Goal: Task Accomplishment & Management: Complete application form

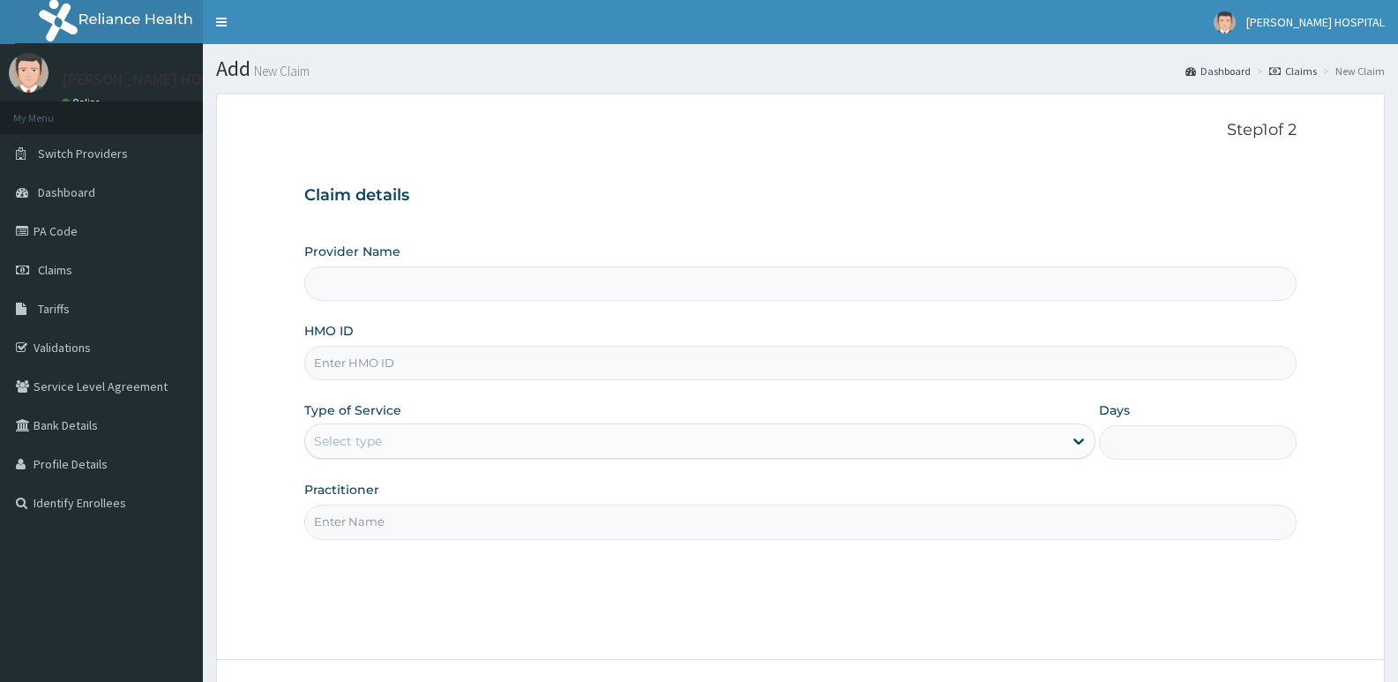
type input "[PERSON_NAME] HOSPITAL"
click at [407, 373] on input "HMO ID" at bounding box center [800, 363] width 992 height 34
paste input "VOO/10012/A"
type input "VOO/10012/A"
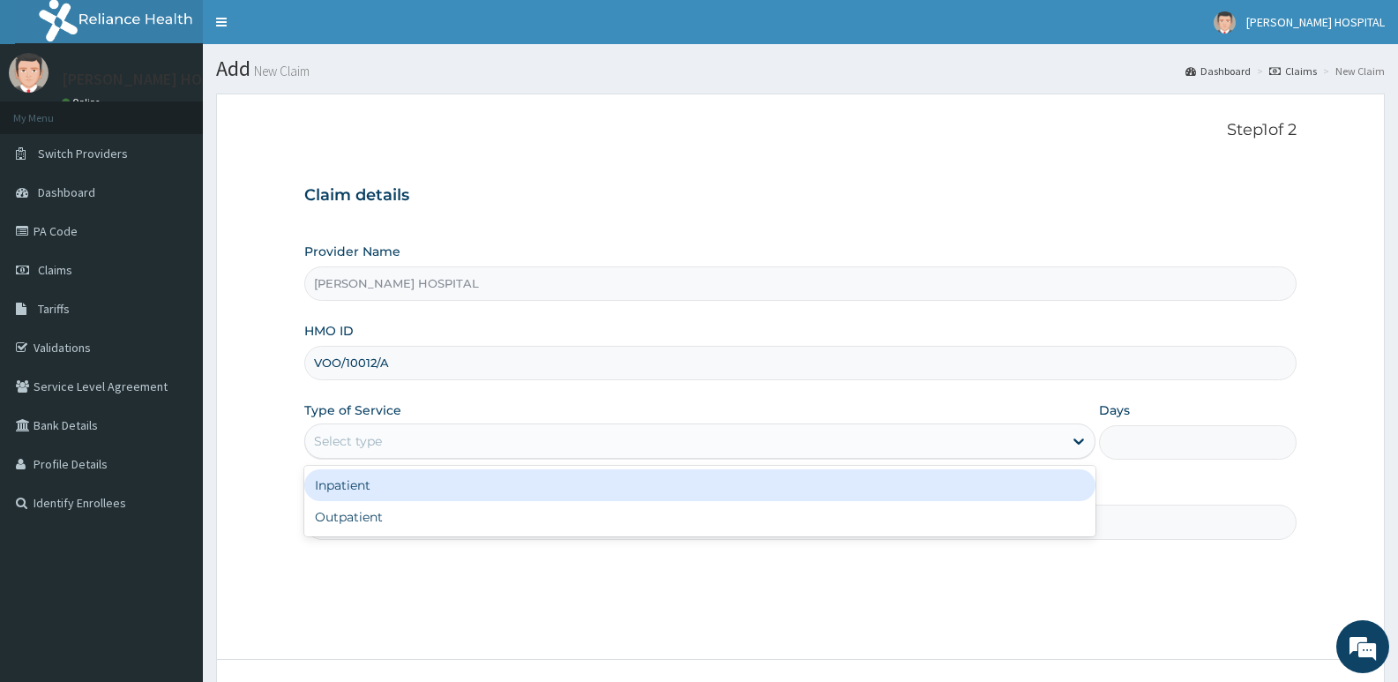
click at [434, 439] on div "Select type" at bounding box center [683, 441] width 757 height 28
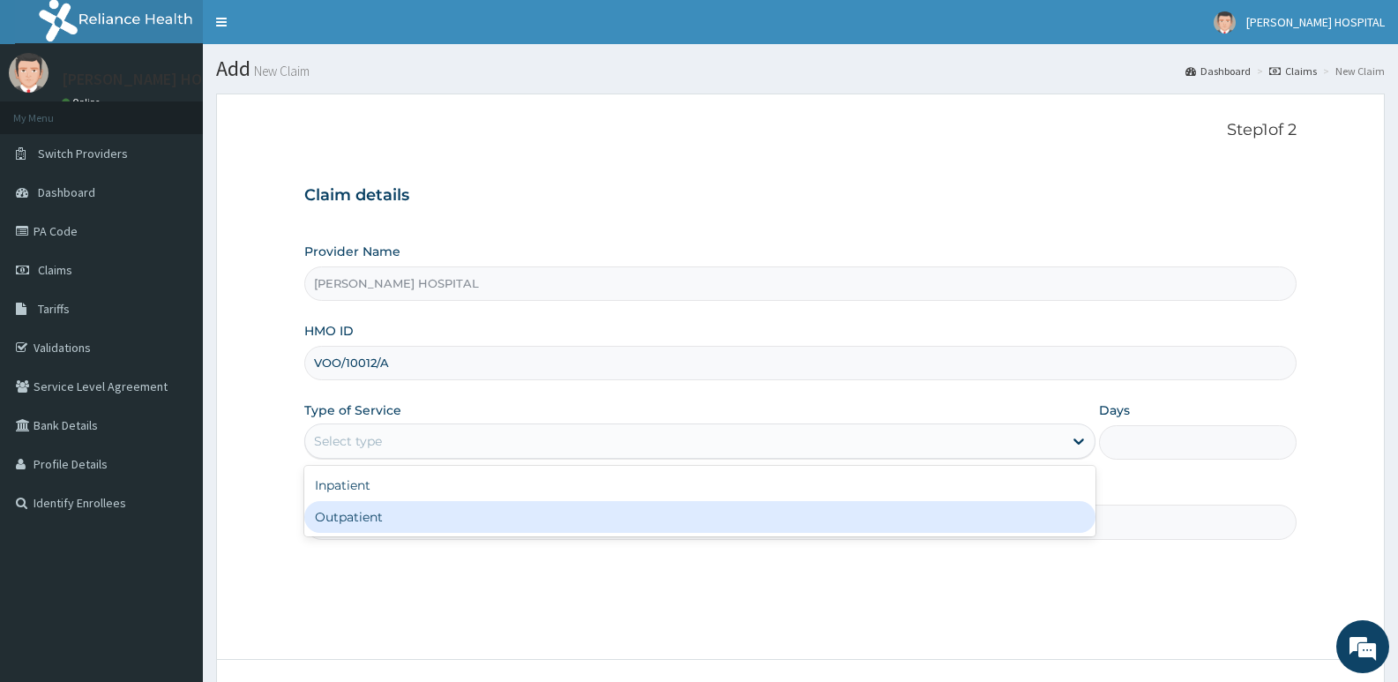
click at [395, 515] on div "Outpatient" at bounding box center [699, 517] width 790 height 32
type input "1"
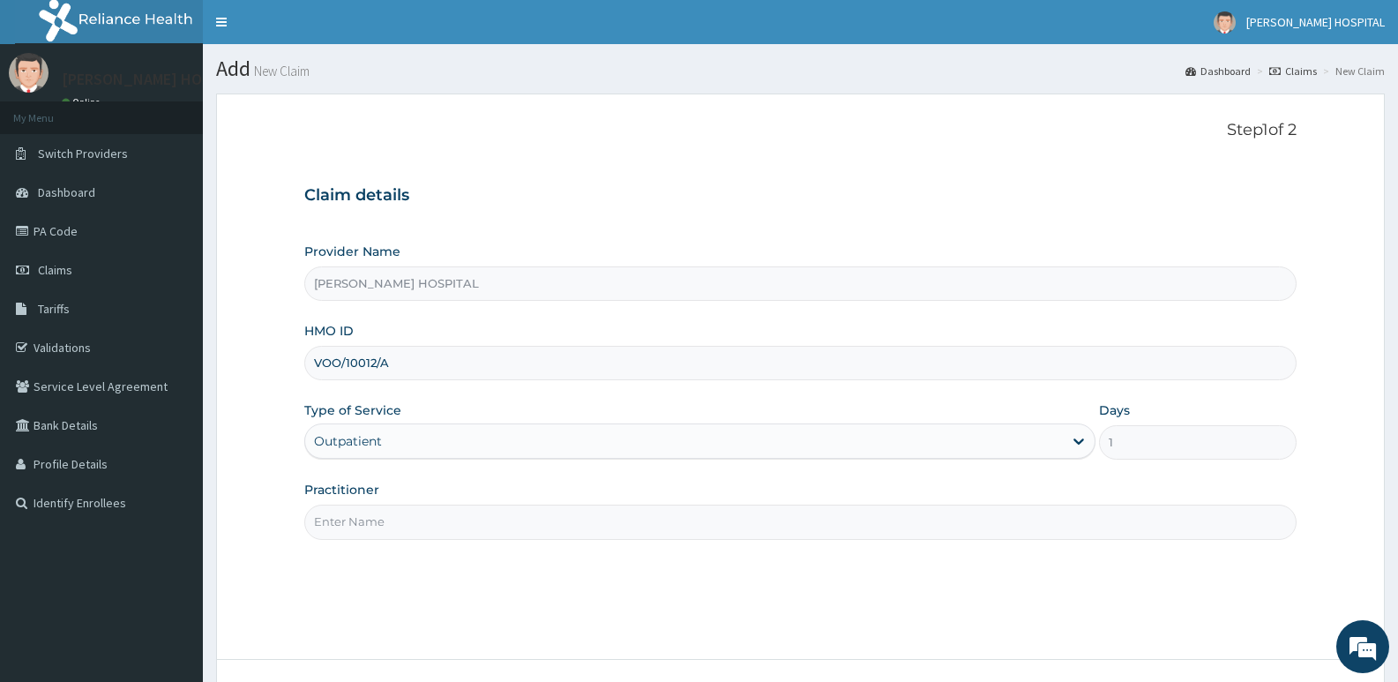
click at [469, 533] on input "Practitioner" at bounding box center [800, 521] width 992 height 34
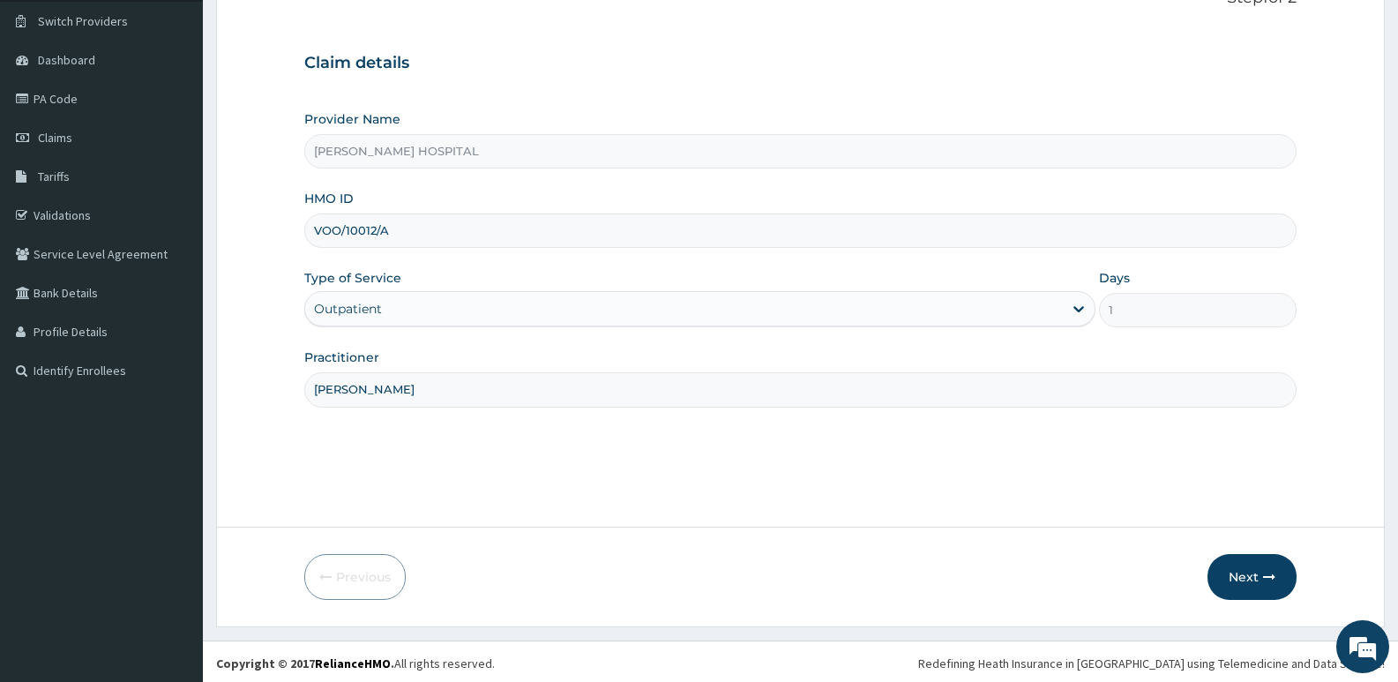
scroll to position [136, 0]
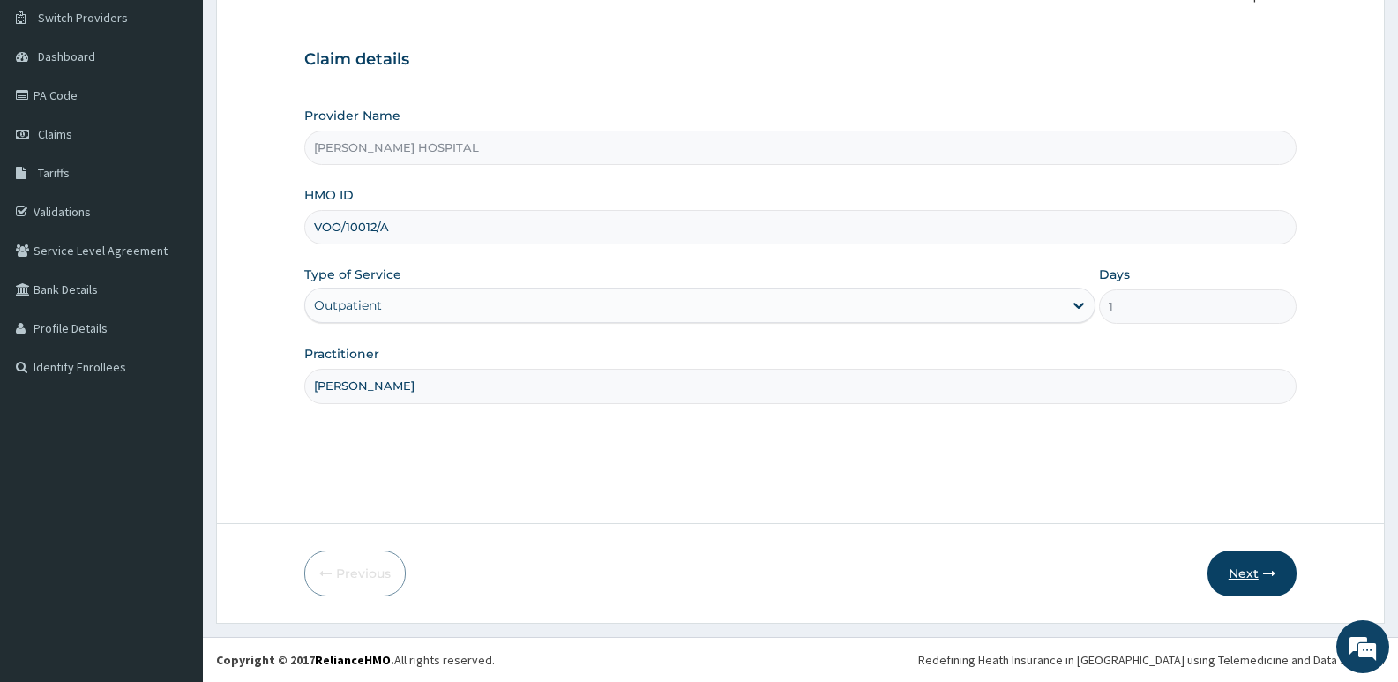
type input "DR TOBY"
click at [1249, 578] on button "Next" at bounding box center [1251, 573] width 89 height 46
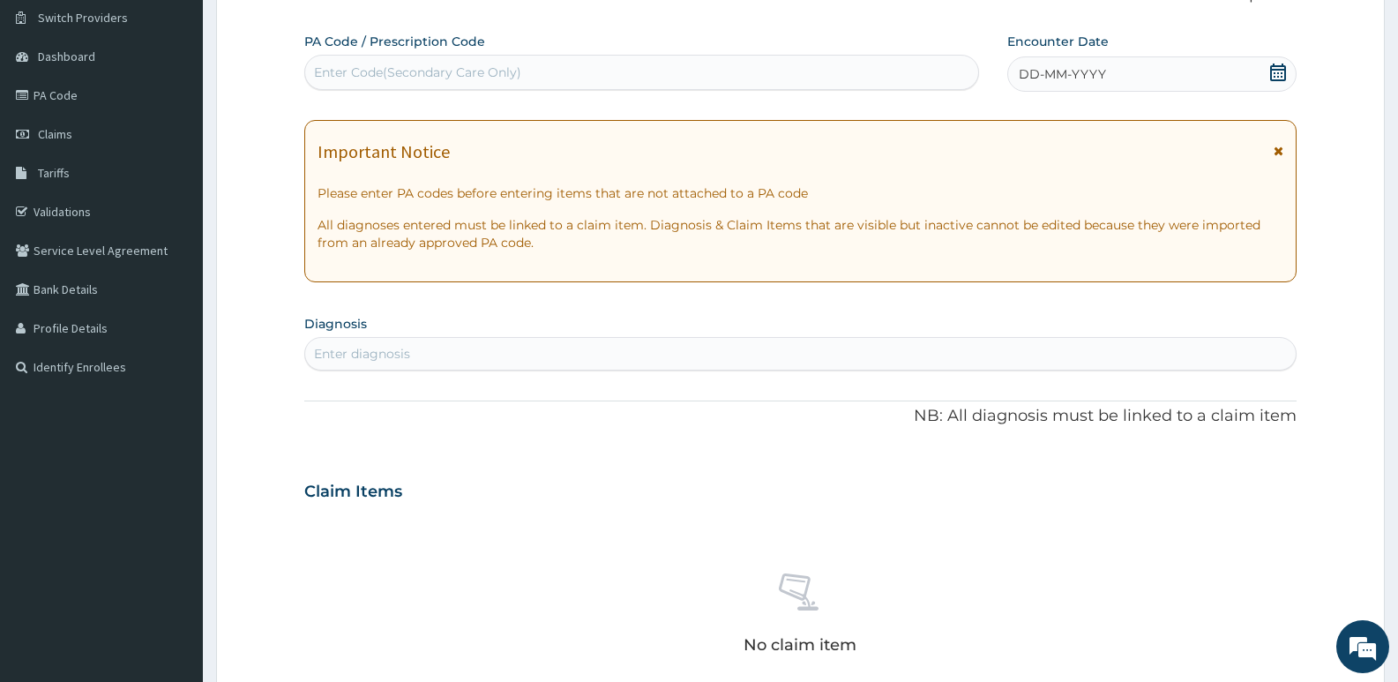
click at [1275, 72] on icon at bounding box center [1278, 72] width 18 height 18
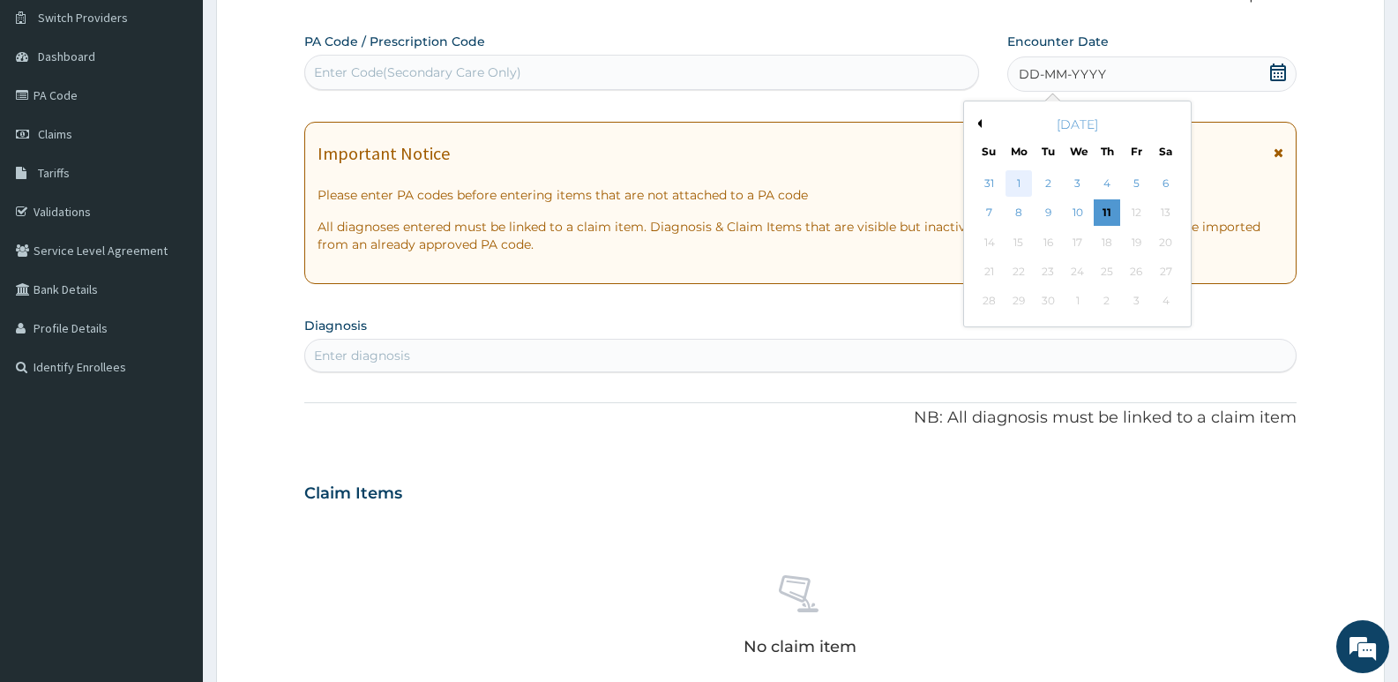
click at [1012, 186] on div "1" at bounding box center [1018, 183] width 26 height 26
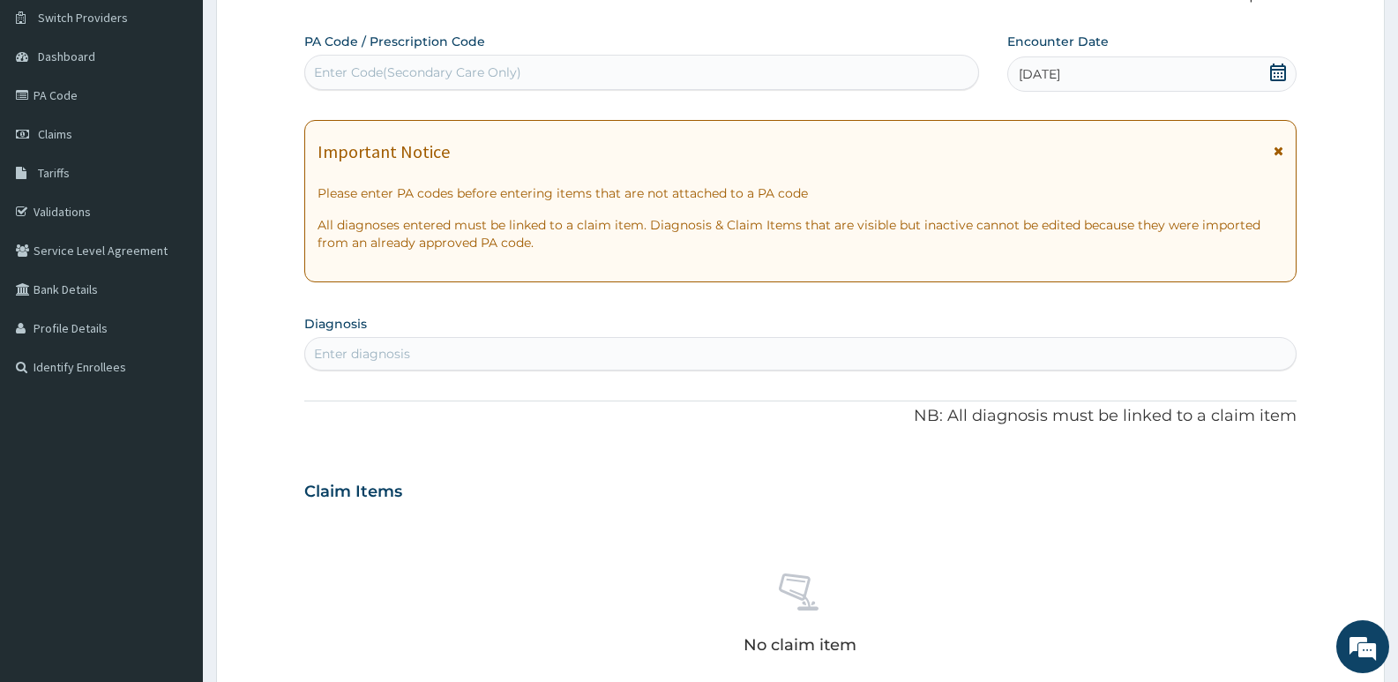
click at [426, 363] on div "Enter diagnosis" at bounding box center [800, 353] width 990 height 28
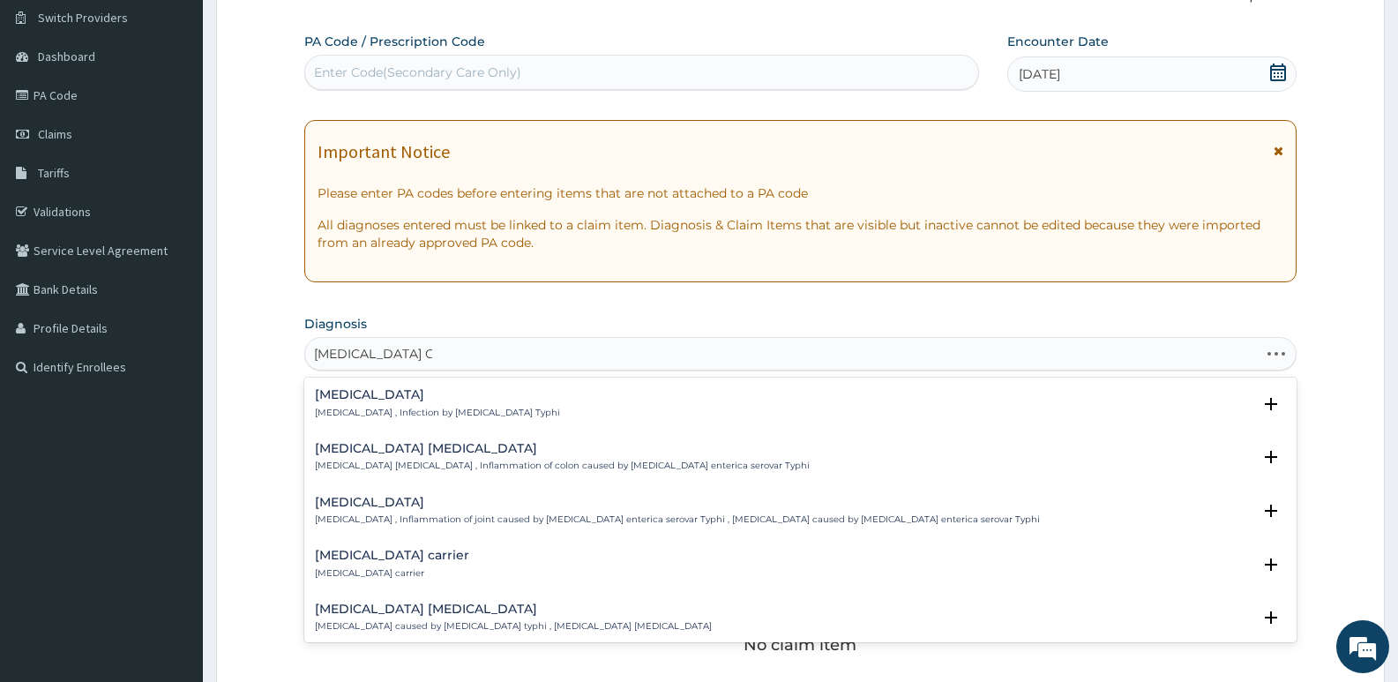
type input "SALMONELLA GAST"
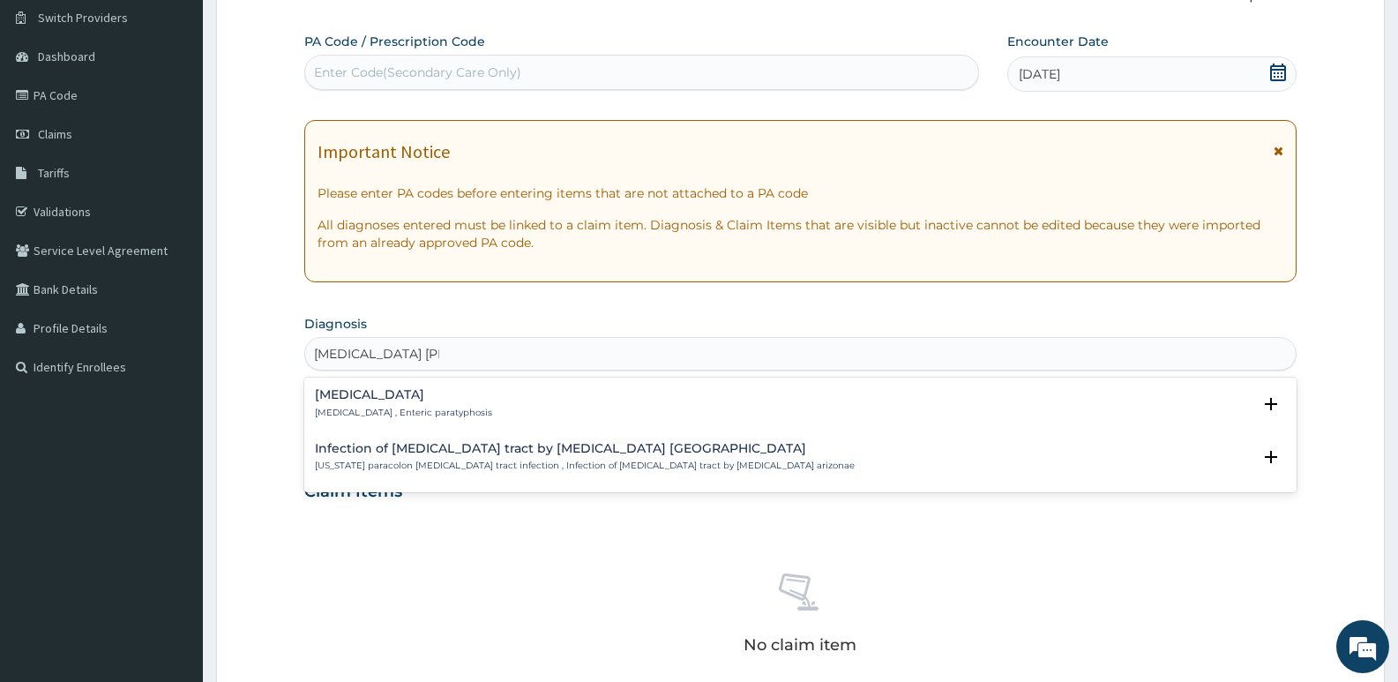
click at [360, 407] on p "Salmonella gastroenteritis , Enteric paratyphosis" at bounding box center [403, 413] width 177 height 12
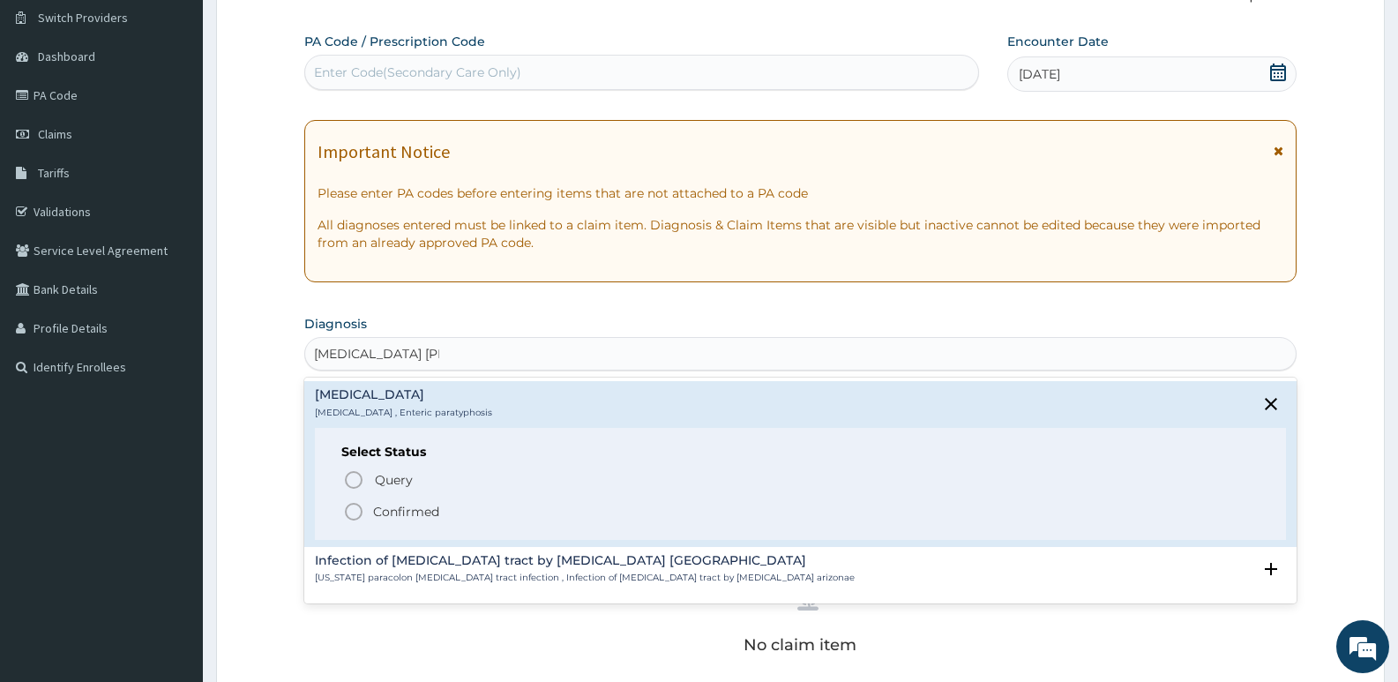
click at [346, 511] on circle "status option filled" at bounding box center [354, 511] width 16 height 16
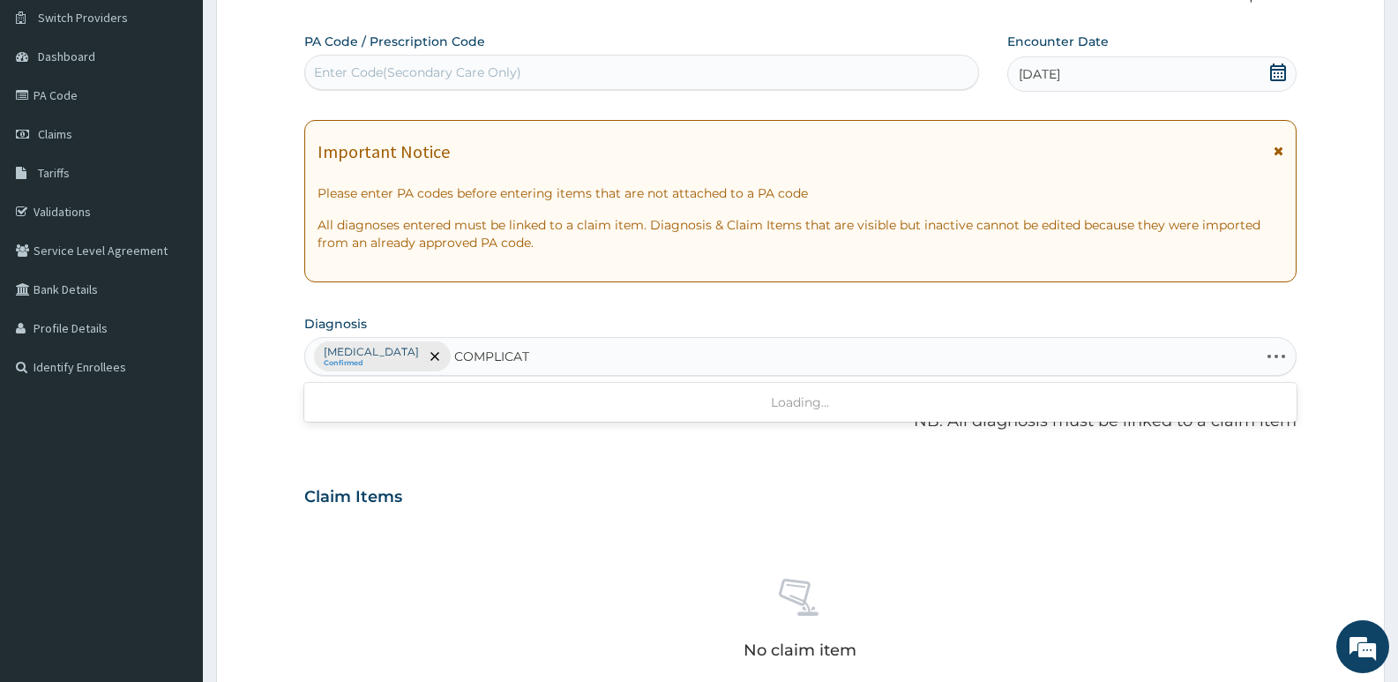
type input "COMPLICATED"
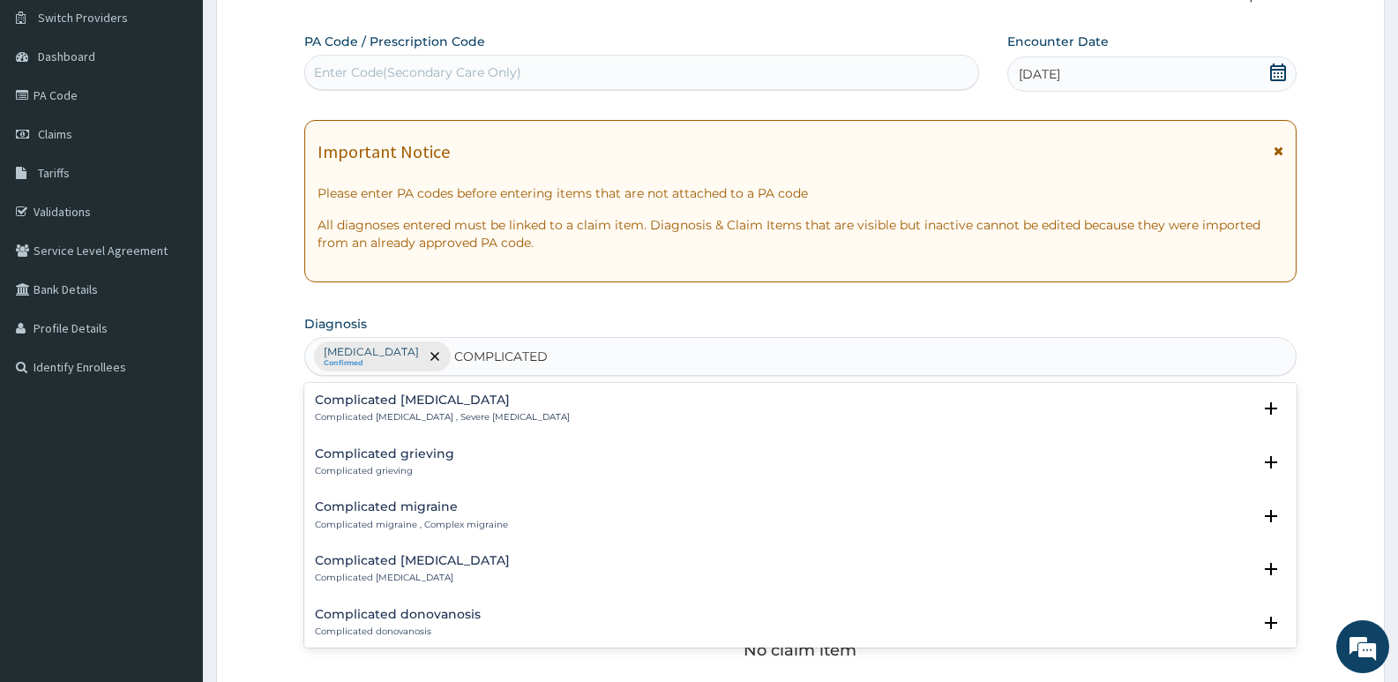
click at [415, 407] on h4 "Complicated malaria" at bounding box center [442, 399] width 255 height 13
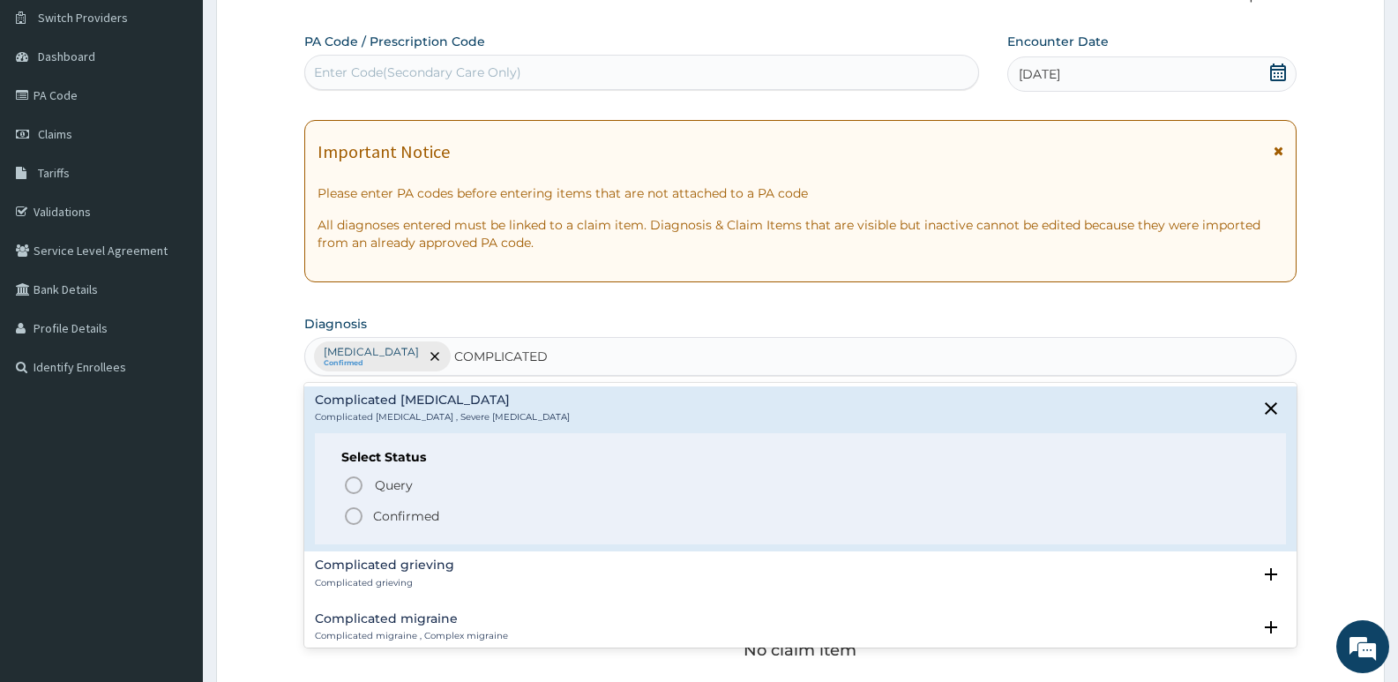
click at [351, 512] on icon "status option filled" at bounding box center [353, 515] width 21 height 21
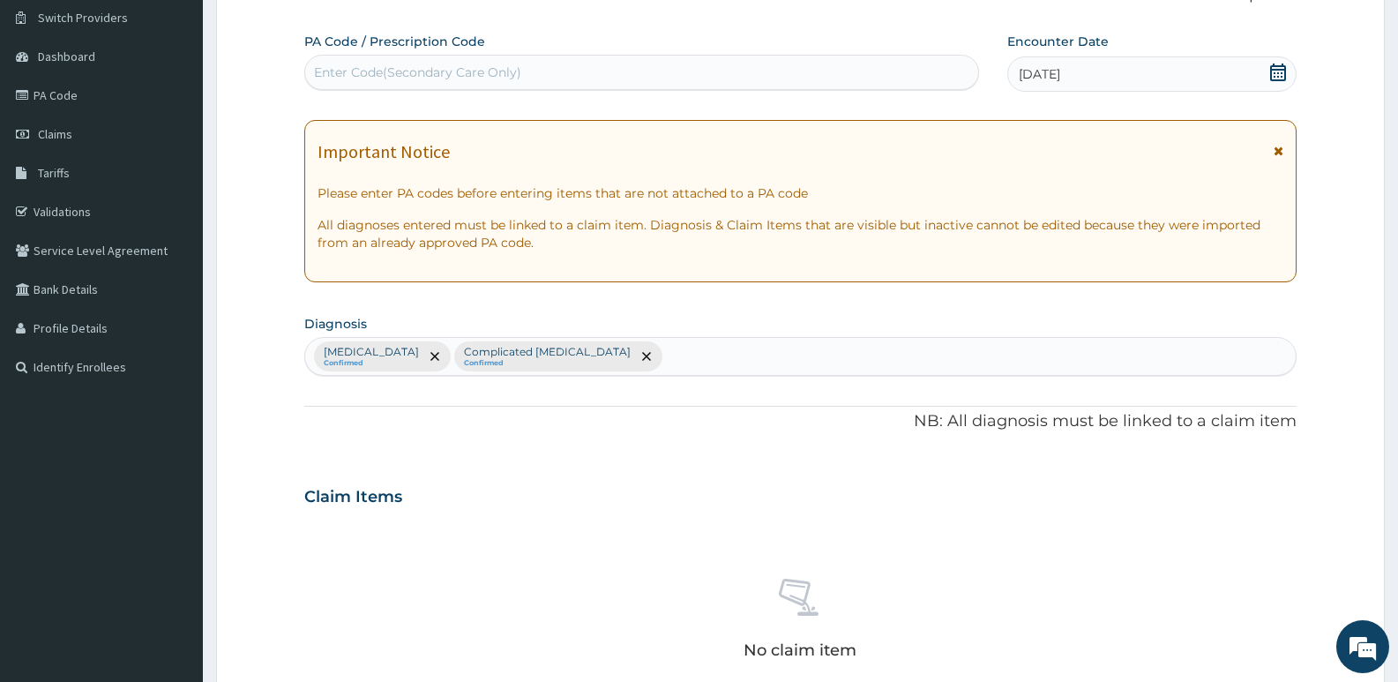
scroll to position [590, 0]
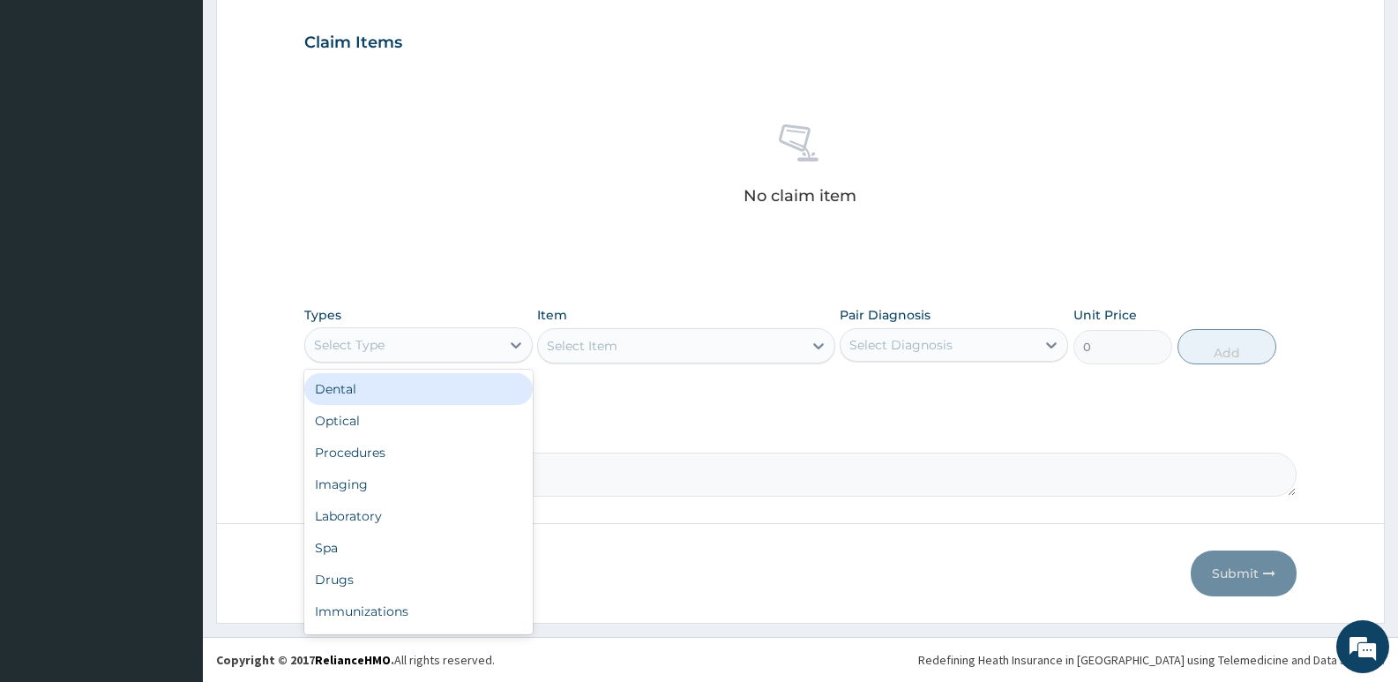
click at [371, 350] on div "Select Type" at bounding box center [349, 345] width 71 height 18
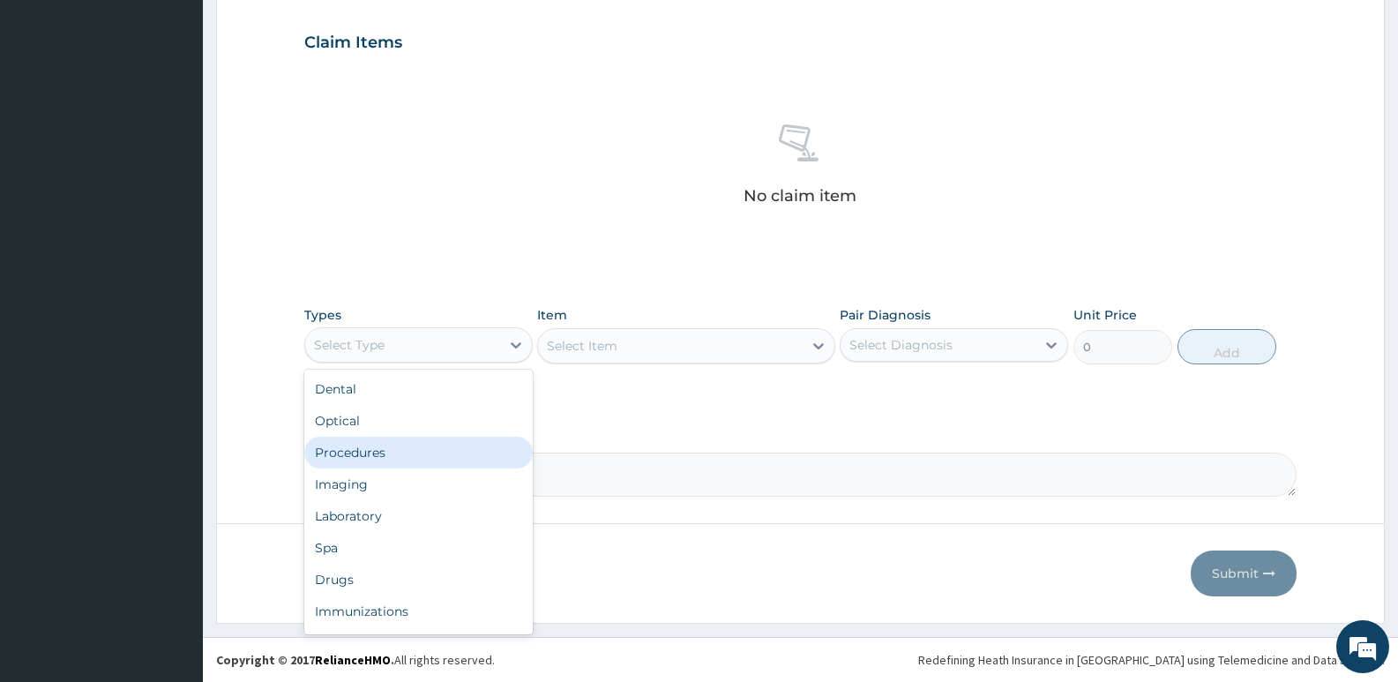
click at [369, 463] on div "Procedures" at bounding box center [418, 452] width 228 height 32
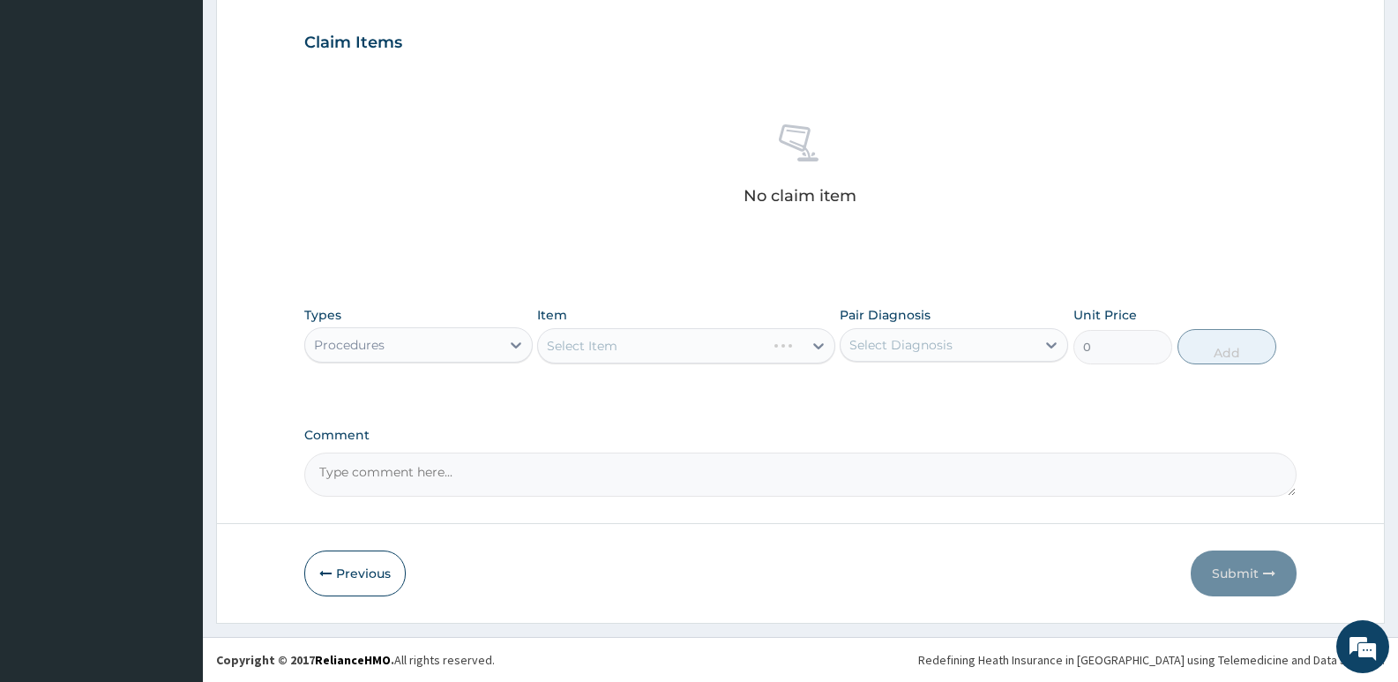
drag, startPoint x: 629, startPoint y: 342, endPoint x: 625, endPoint y: 369, distance: 27.6
click at [629, 347] on div "Select Item" at bounding box center [685, 345] width 297 height 35
click at [623, 348] on div "Select Item" at bounding box center [685, 345] width 297 height 35
click at [623, 347] on div "Select Item" at bounding box center [685, 345] width 297 height 35
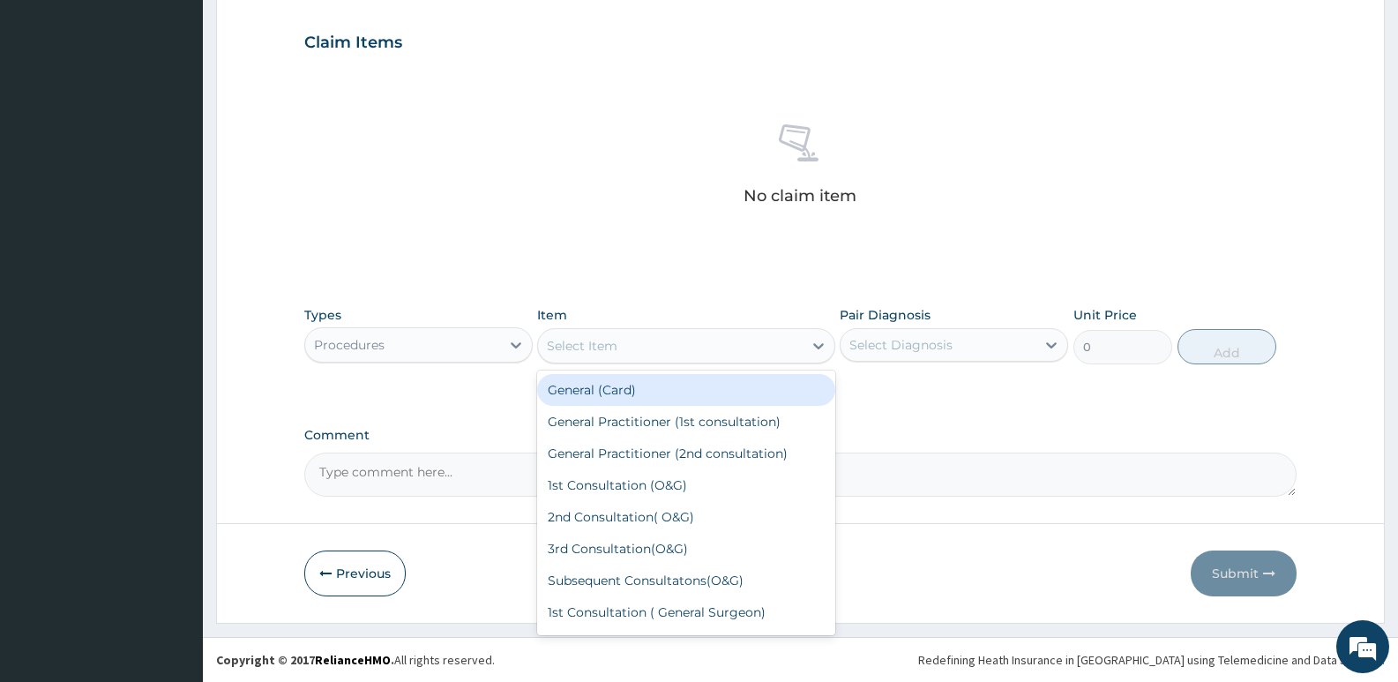
click at [623, 340] on div "Select Item" at bounding box center [670, 346] width 264 height 28
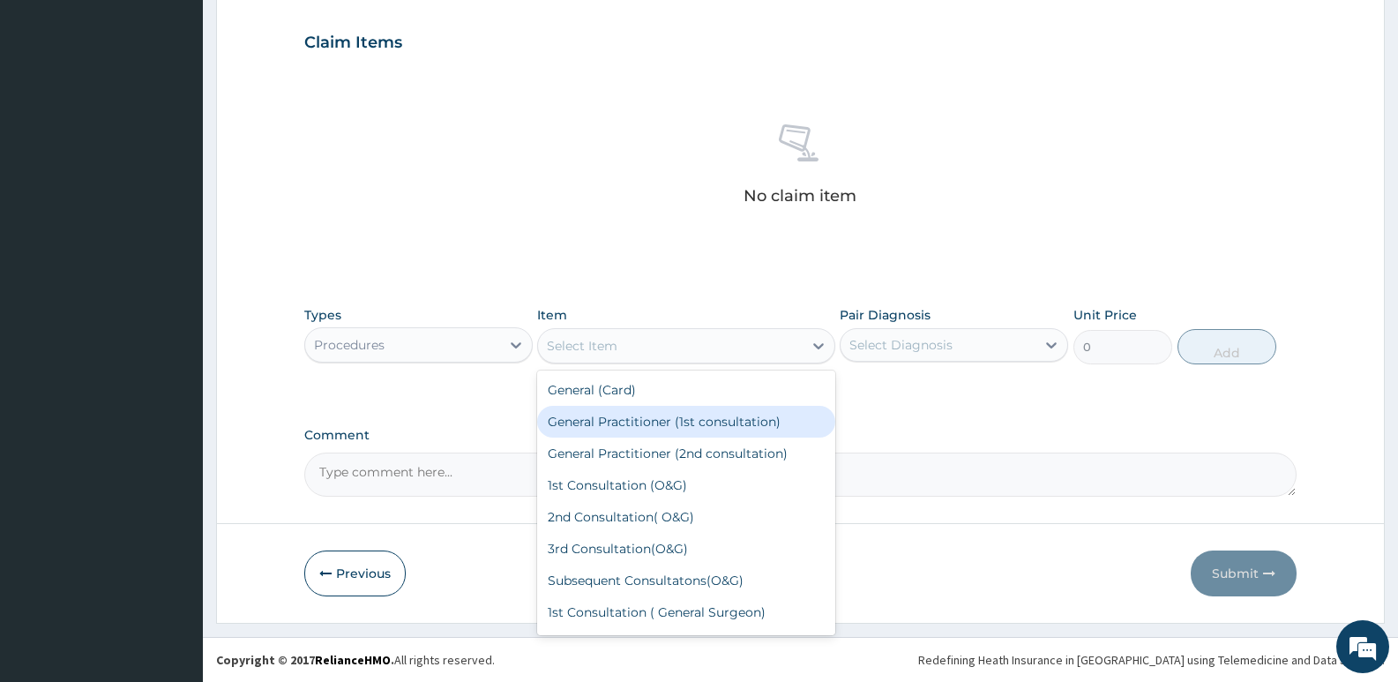
click at [615, 429] on div "General Practitioner (1st consultation)" at bounding box center [685, 422] width 297 height 32
type input "2500"
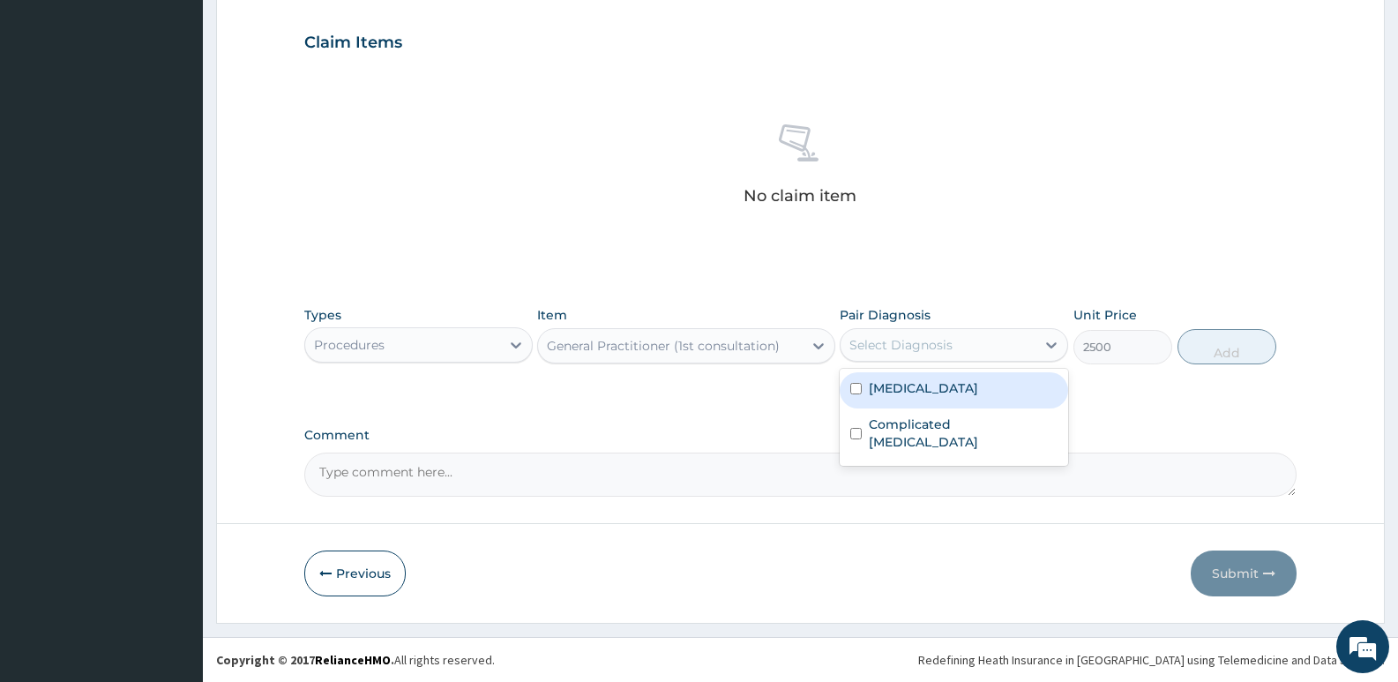
click at [915, 350] on div "Select Diagnosis" at bounding box center [900, 345] width 103 height 18
click at [855, 389] on input "checkbox" at bounding box center [855, 388] width 11 height 11
checkbox input "true"
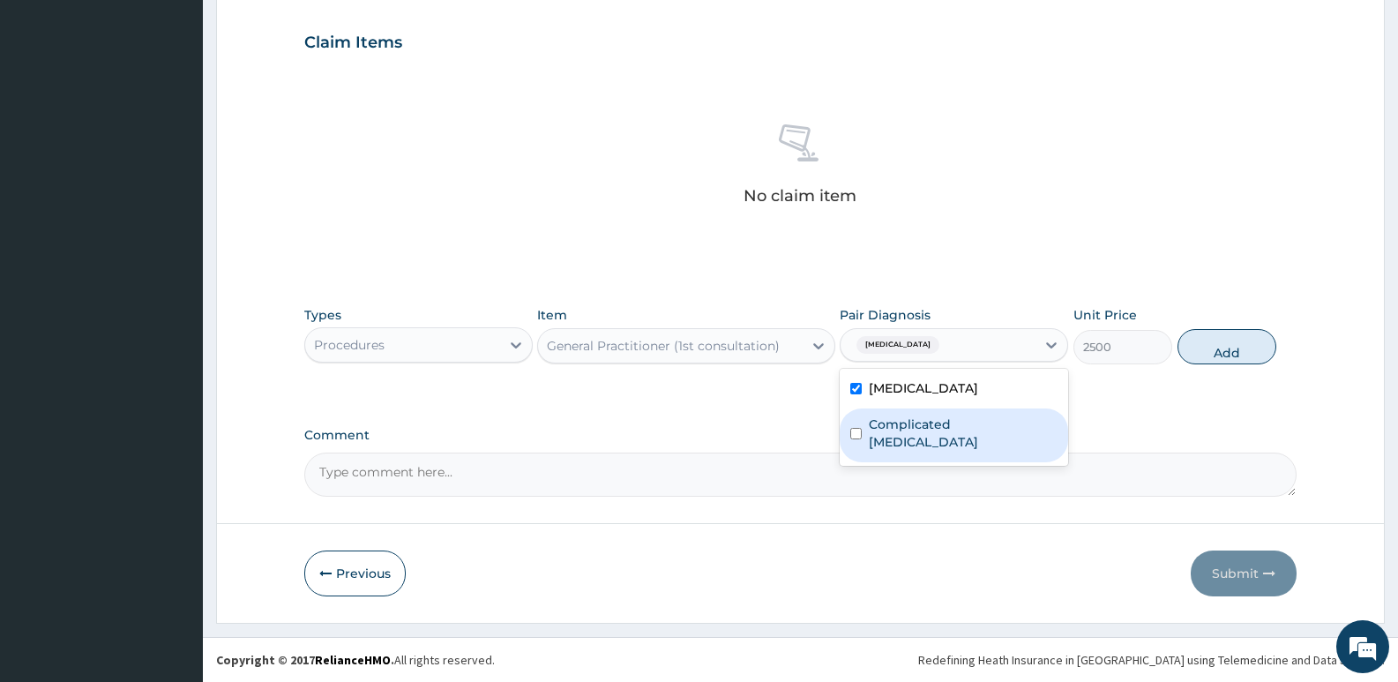
click at [855, 418] on div "Complicated malaria" at bounding box center [953, 435] width 228 height 54
checkbox input "true"
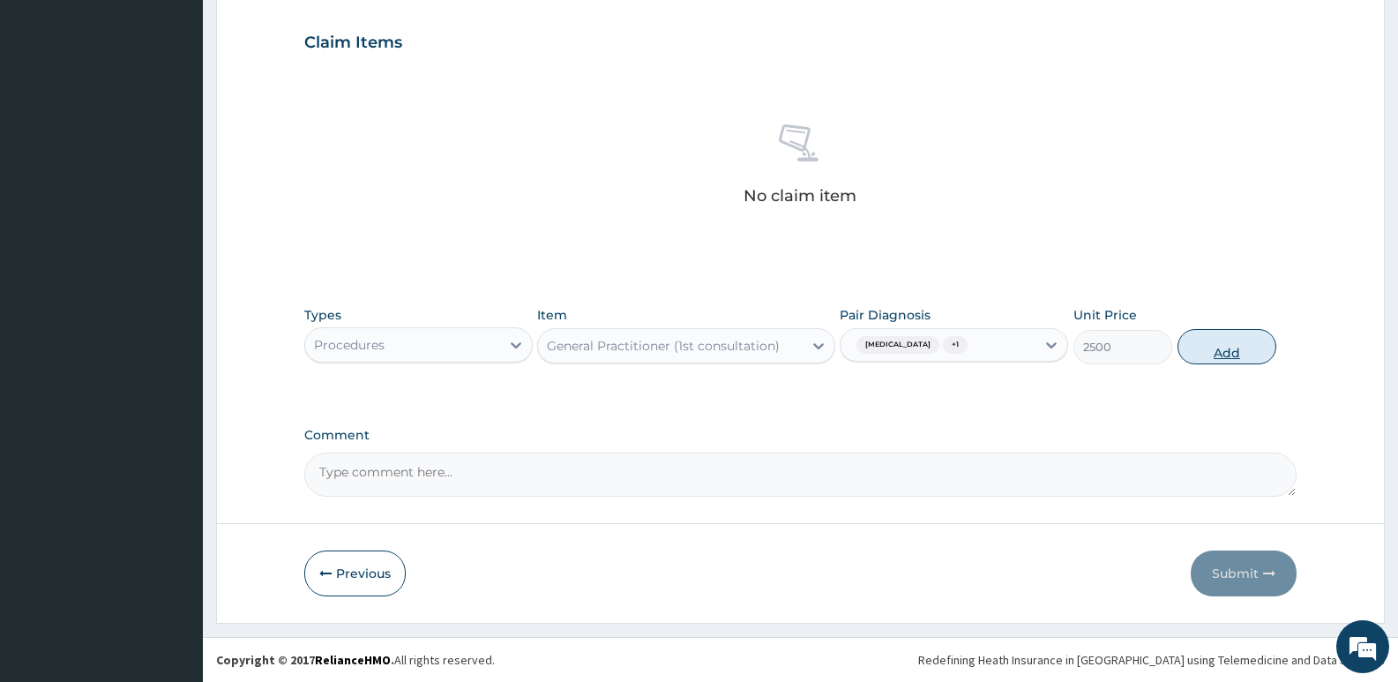
click at [1231, 333] on button "Add" at bounding box center [1226, 346] width 99 height 35
type input "0"
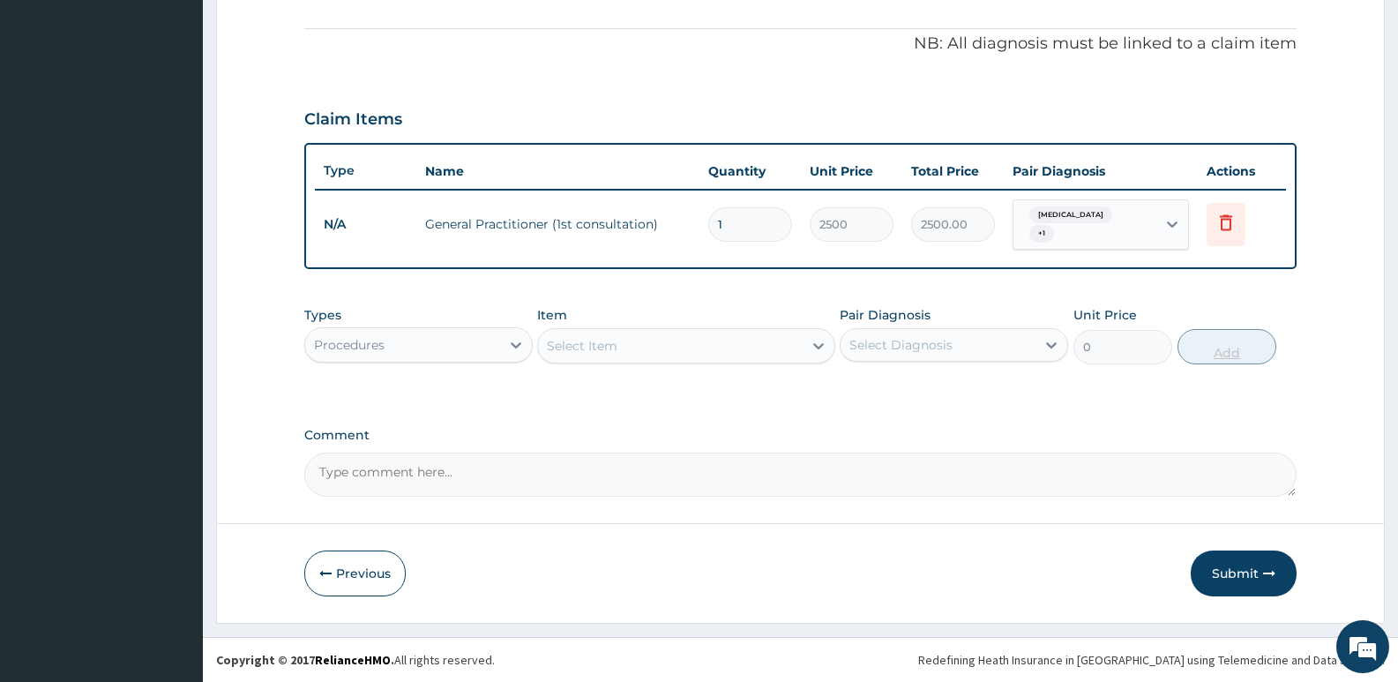
scroll to position [513, 0]
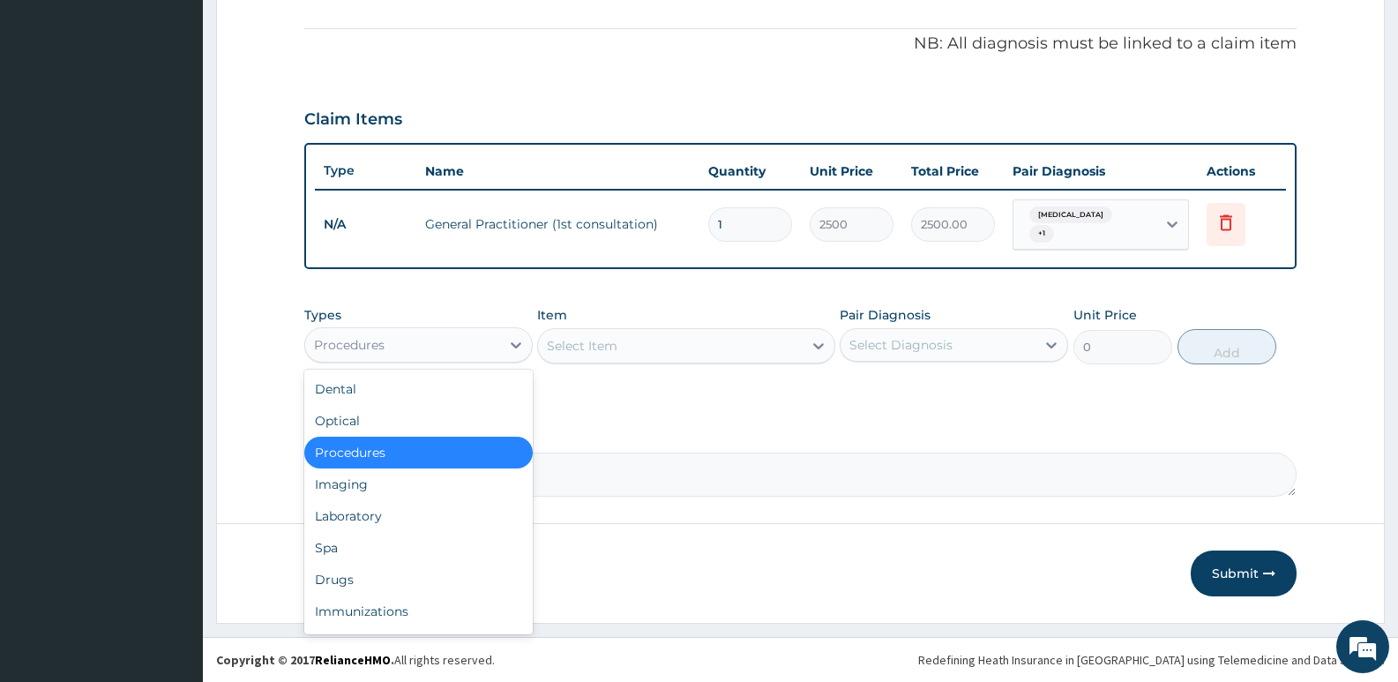
click at [488, 351] on div "Procedures" at bounding box center [402, 345] width 195 height 28
click at [408, 534] on div "Spa" at bounding box center [418, 548] width 228 height 32
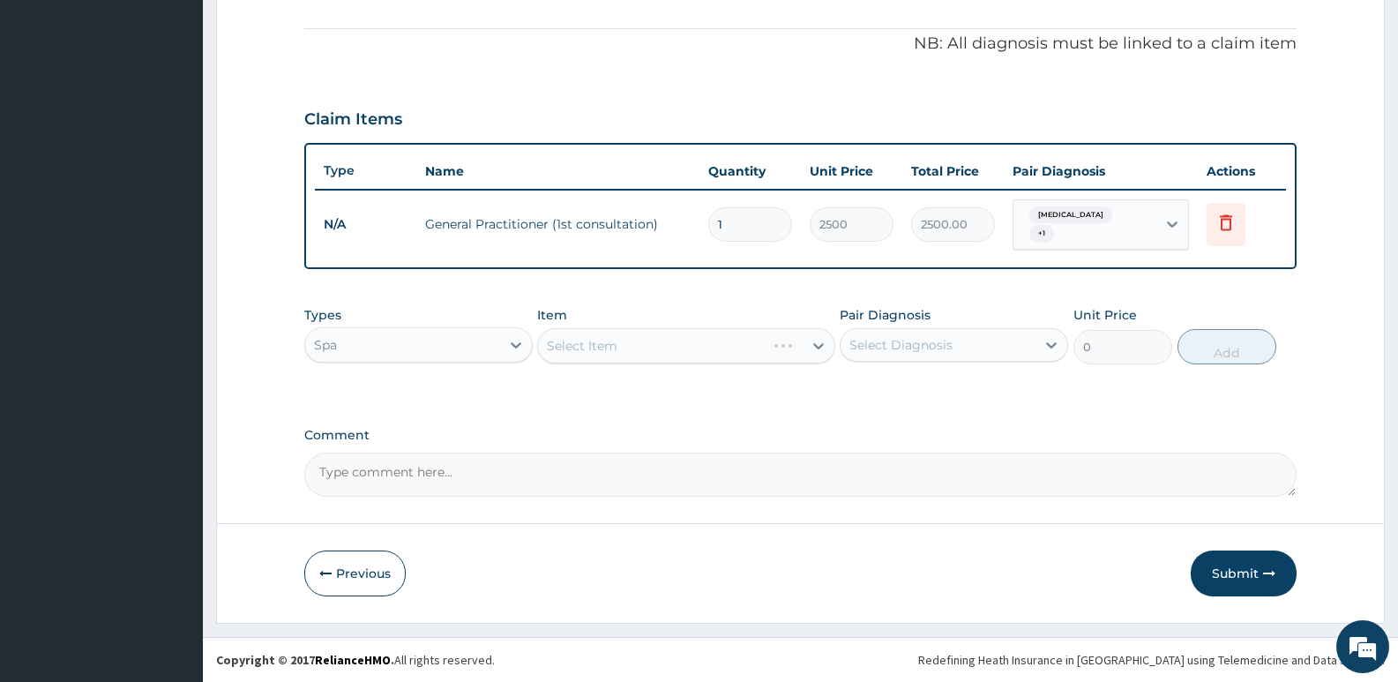
click at [395, 343] on div "Spa" at bounding box center [402, 345] width 195 height 28
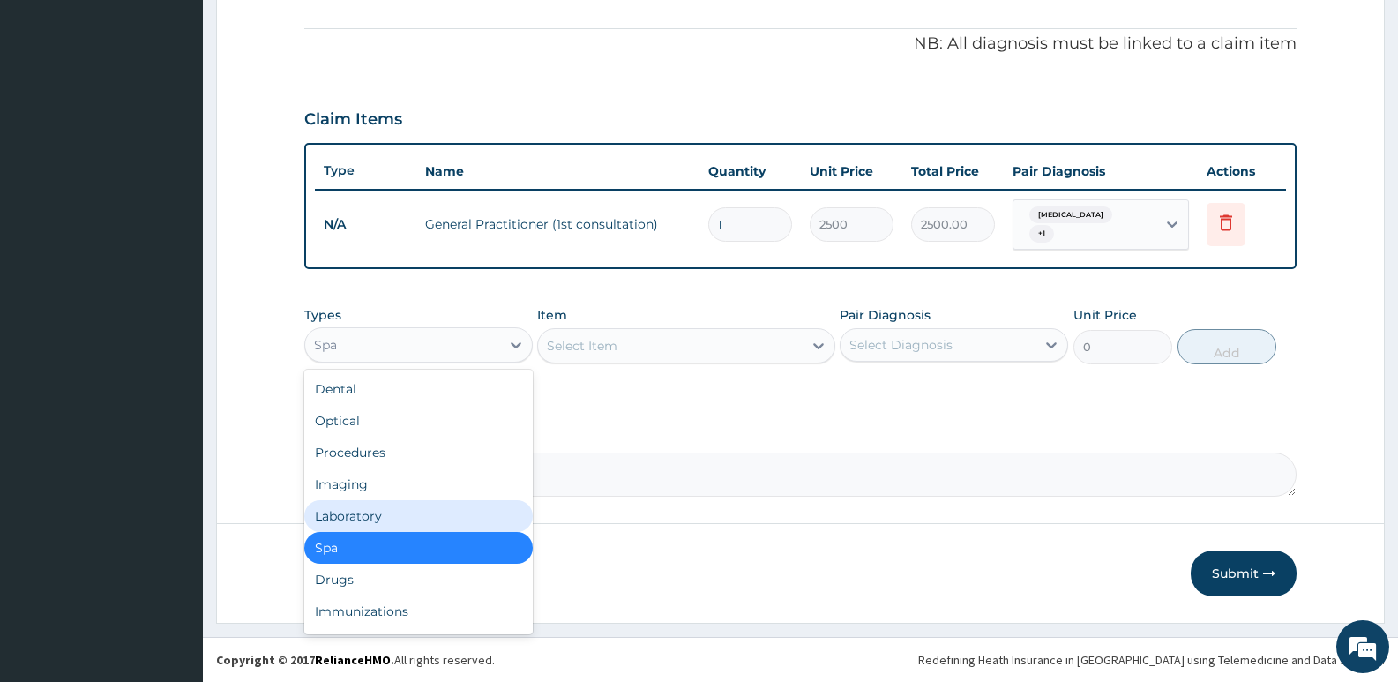
click at [398, 508] on div "Laboratory" at bounding box center [418, 516] width 228 height 32
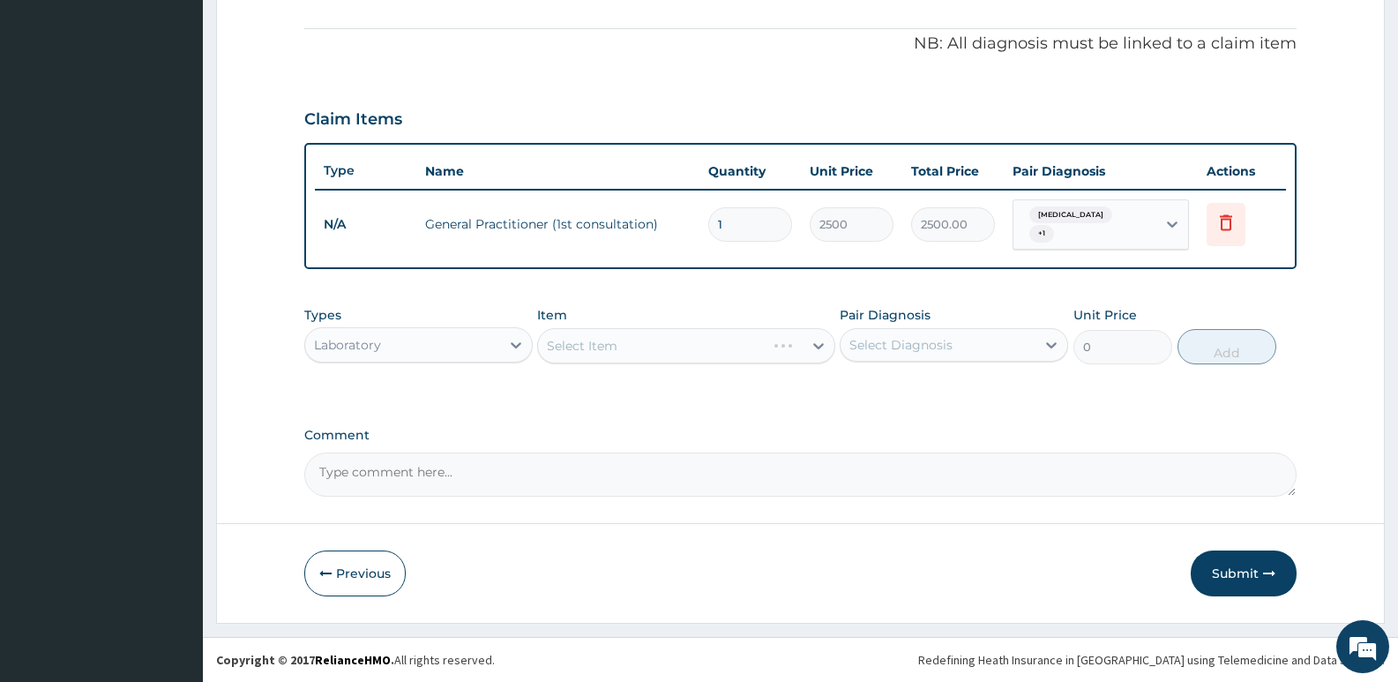
click at [650, 351] on div "Select Item" at bounding box center [685, 345] width 297 height 35
click at [657, 348] on div "Select Item" at bounding box center [685, 345] width 297 height 35
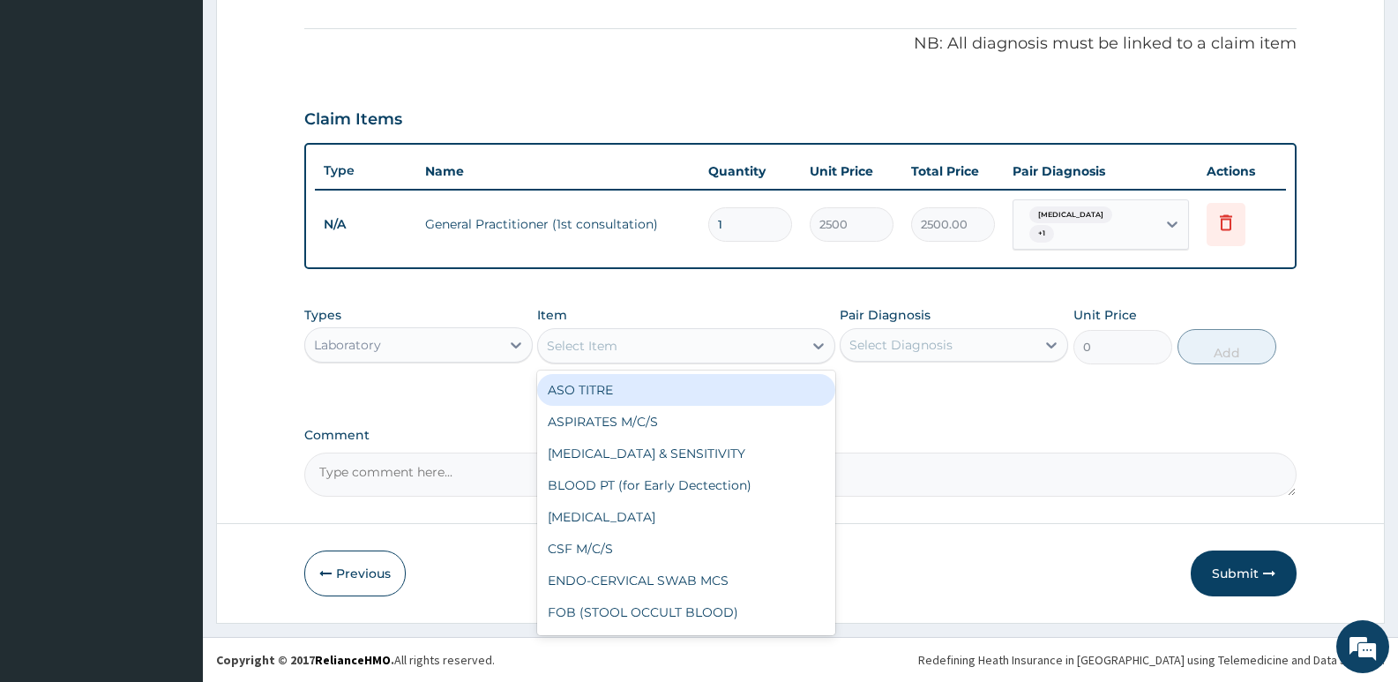
click at [723, 352] on div "Select Item" at bounding box center [670, 346] width 264 height 28
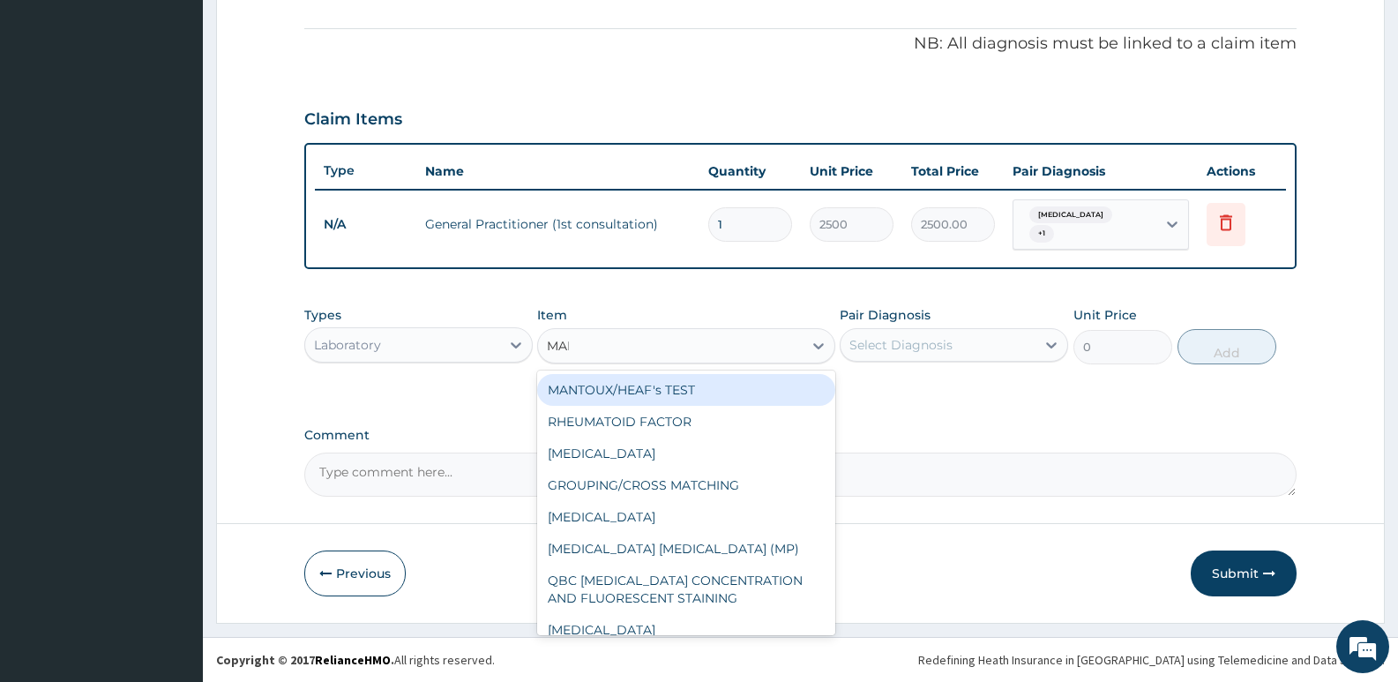
type input "MALA"
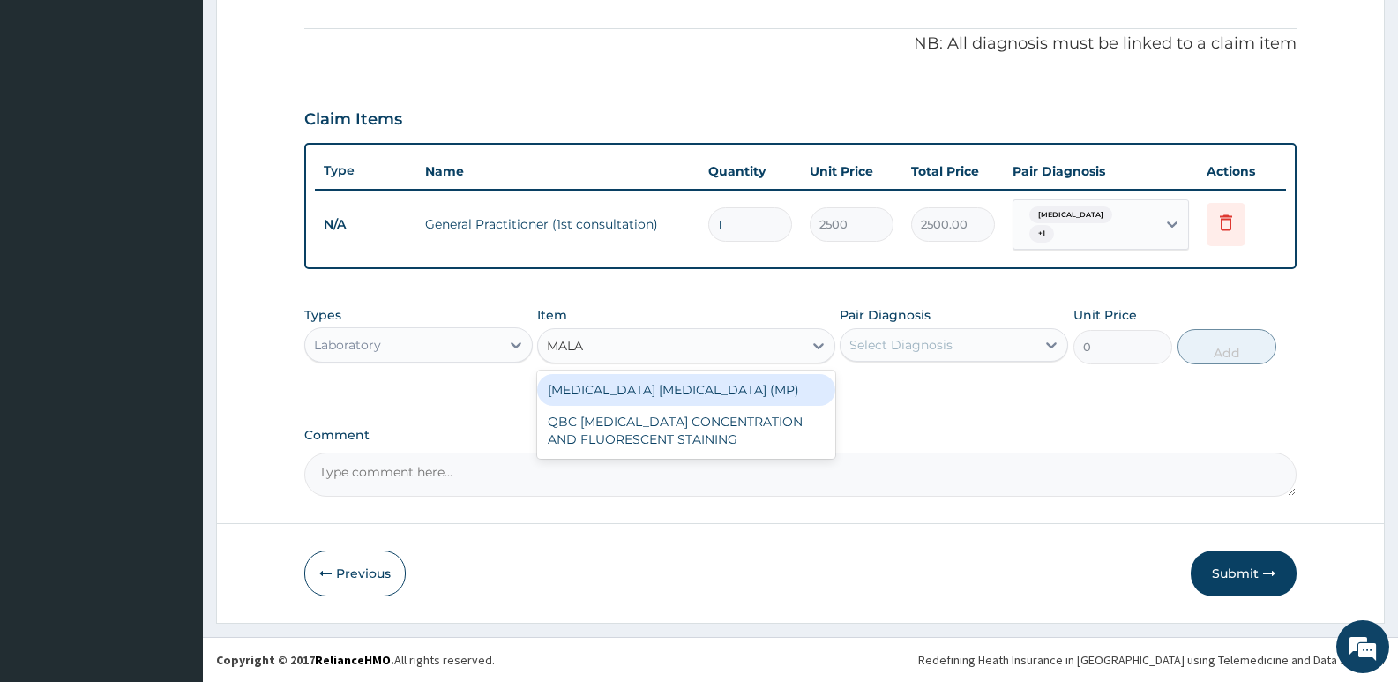
click at [624, 389] on div "MALARIA PARASITE (MP)" at bounding box center [685, 390] width 297 height 32
type input "1400"
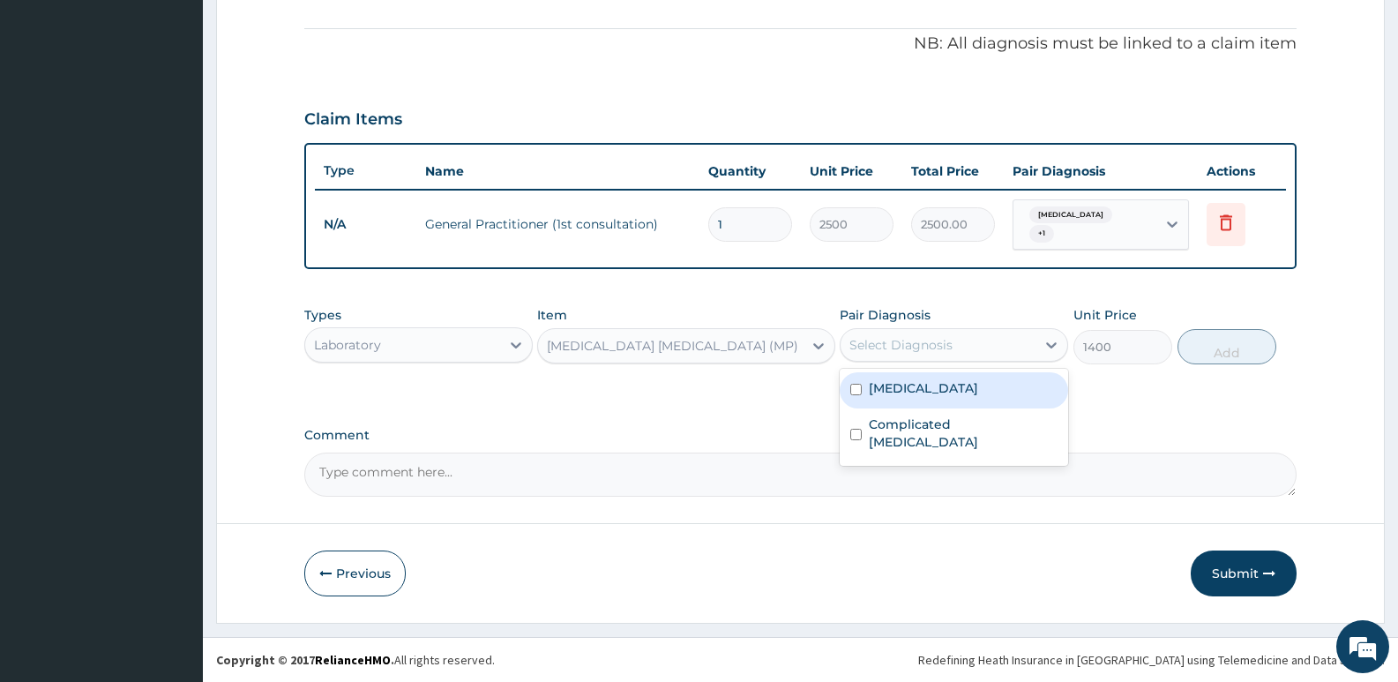
click at [899, 354] on div "Select Diagnosis" at bounding box center [900, 345] width 103 height 18
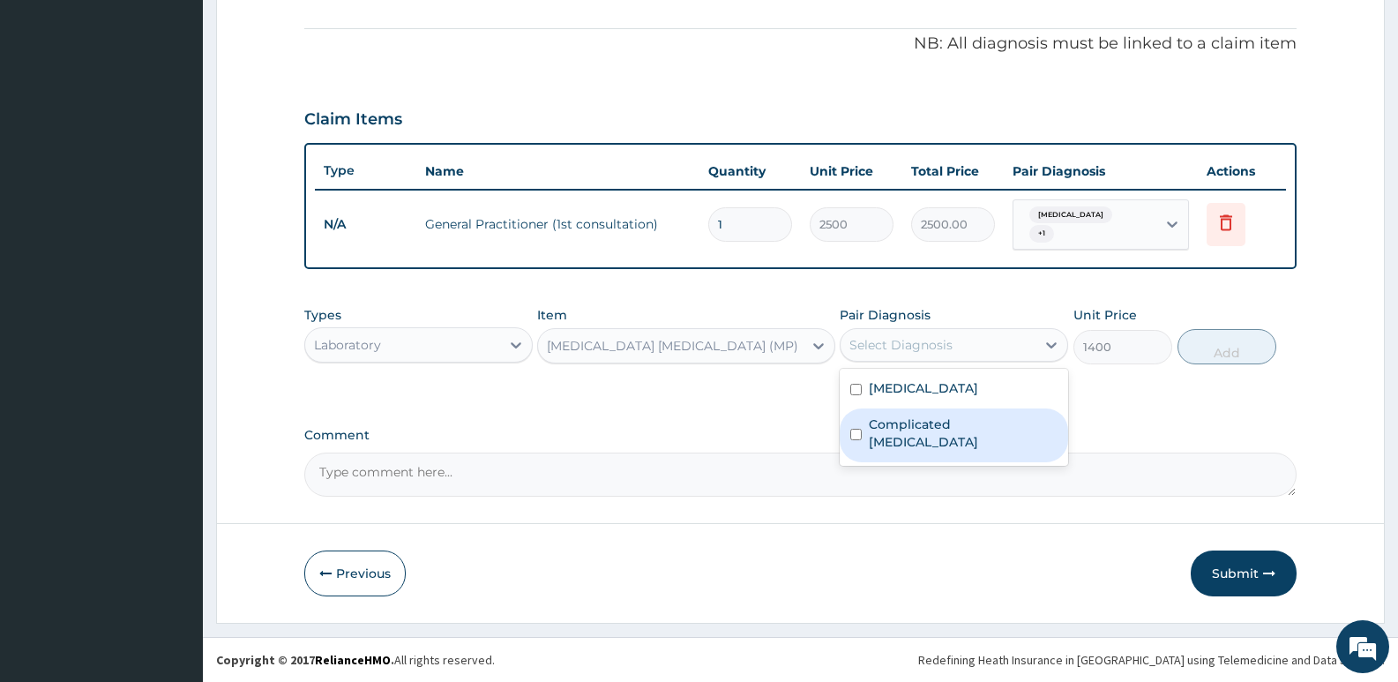
click at [860, 429] on input "checkbox" at bounding box center [855, 434] width 11 height 11
checkbox input "true"
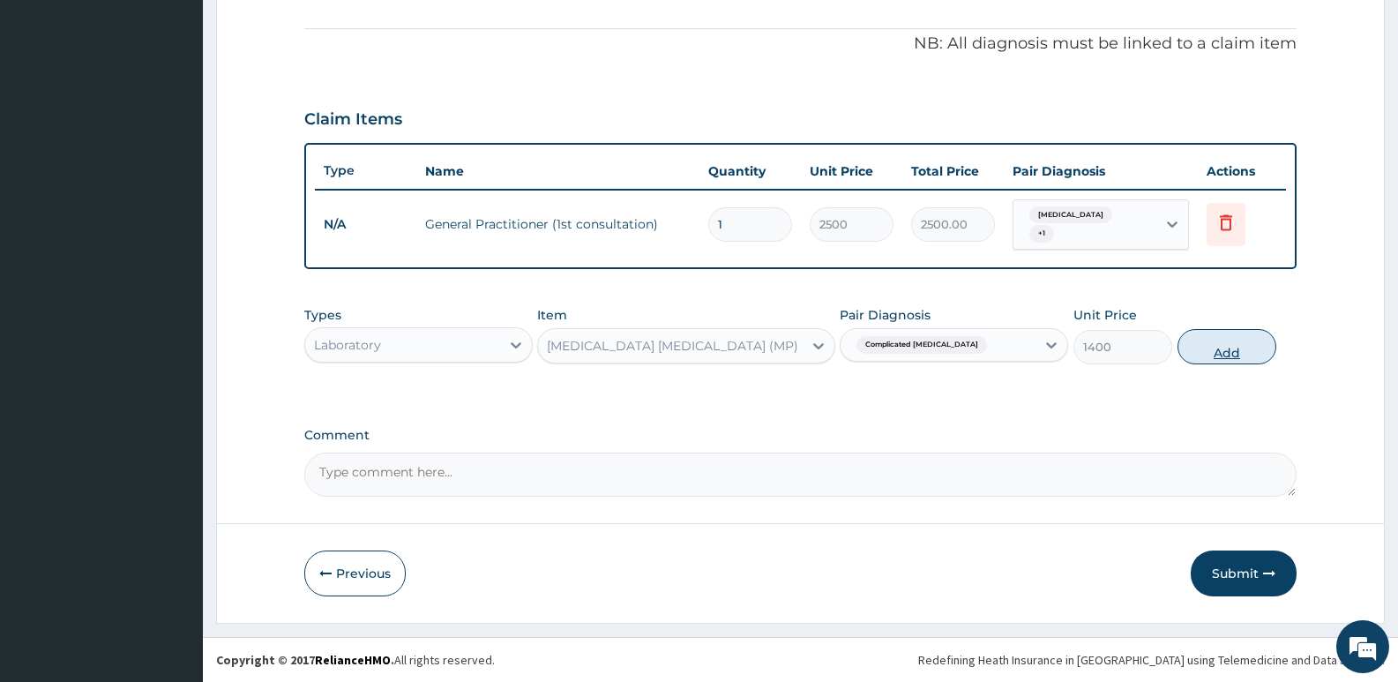
click at [1228, 346] on button "Add" at bounding box center [1226, 346] width 99 height 35
type input "0"
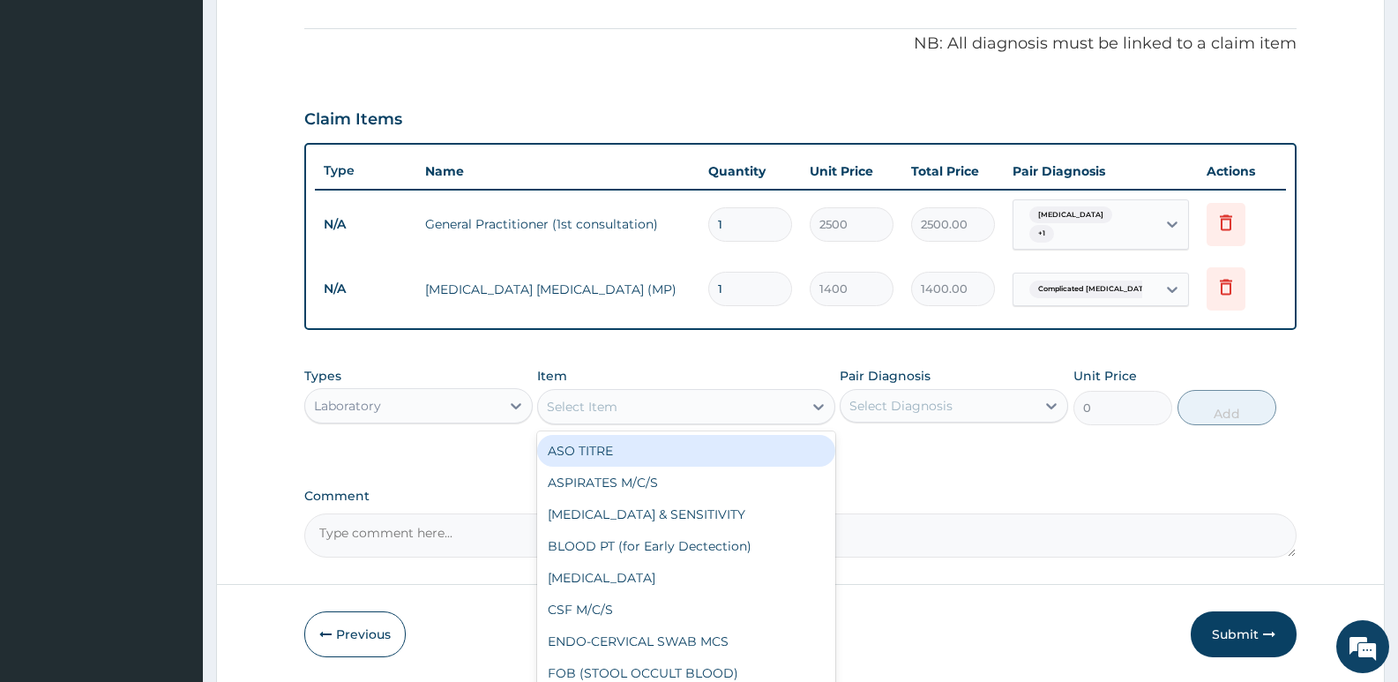
click at [583, 414] on div "Select Item" at bounding box center [582, 407] width 71 height 18
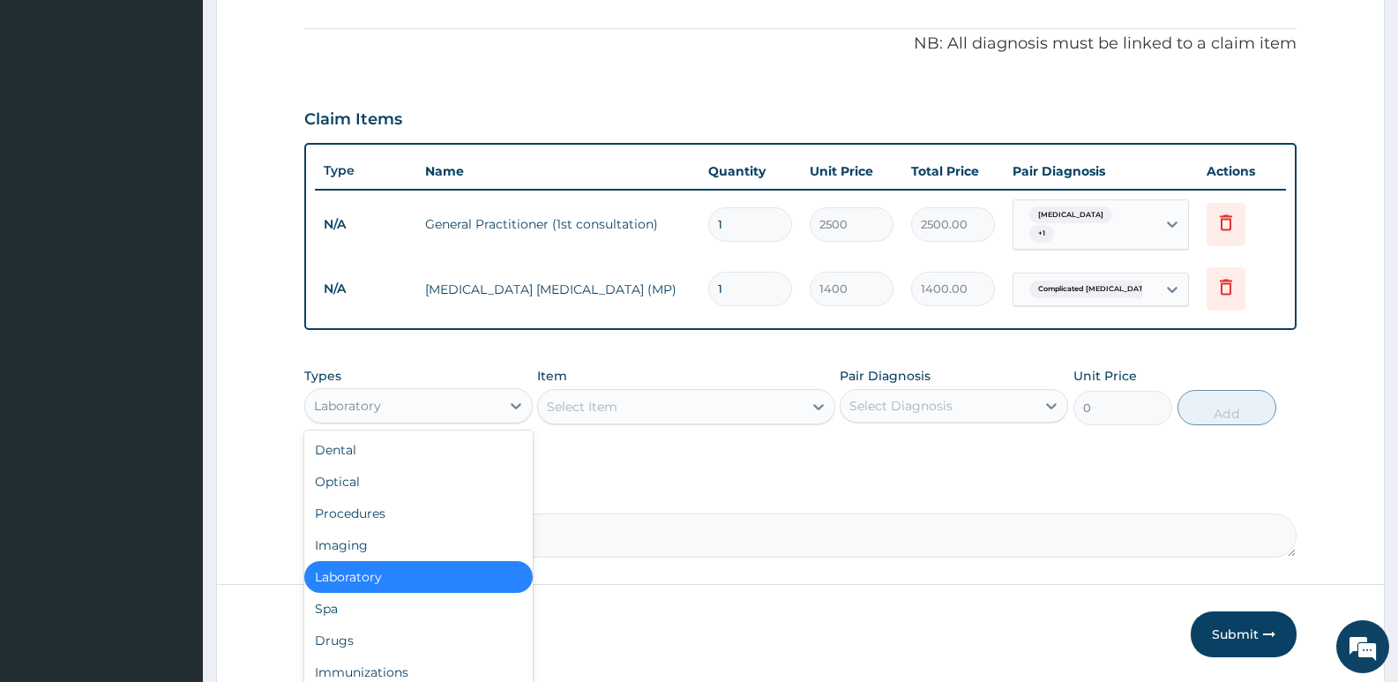
click at [479, 395] on div "Laboratory" at bounding box center [402, 406] width 195 height 28
drag, startPoint x: 413, startPoint y: 643, endPoint x: 430, endPoint y: 638, distance: 18.2
click at [430, 638] on div "Drugs" at bounding box center [418, 640] width 228 height 32
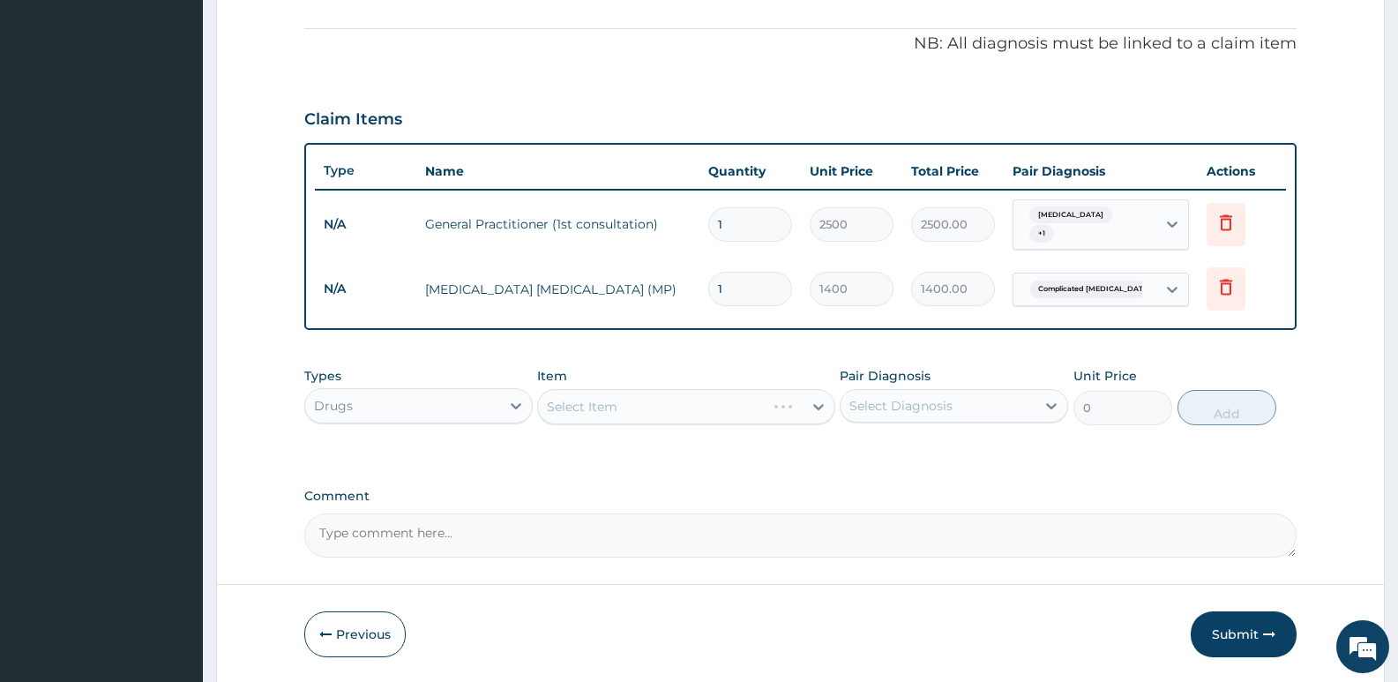
click at [571, 403] on div "Select Item" at bounding box center [685, 406] width 297 height 35
click at [582, 409] on div "Select Item" at bounding box center [685, 406] width 297 height 35
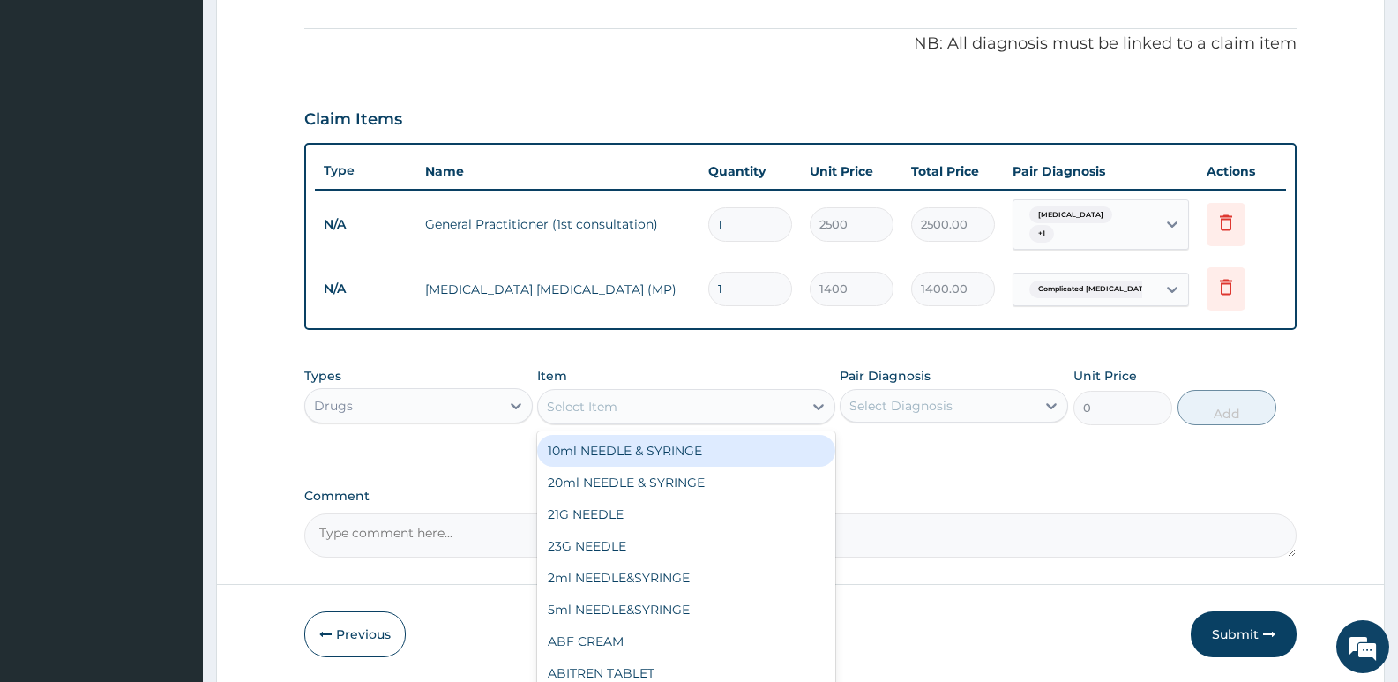
click at [583, 415] on div "Select Item" at bounding box center [582, 407] width 71 height 18
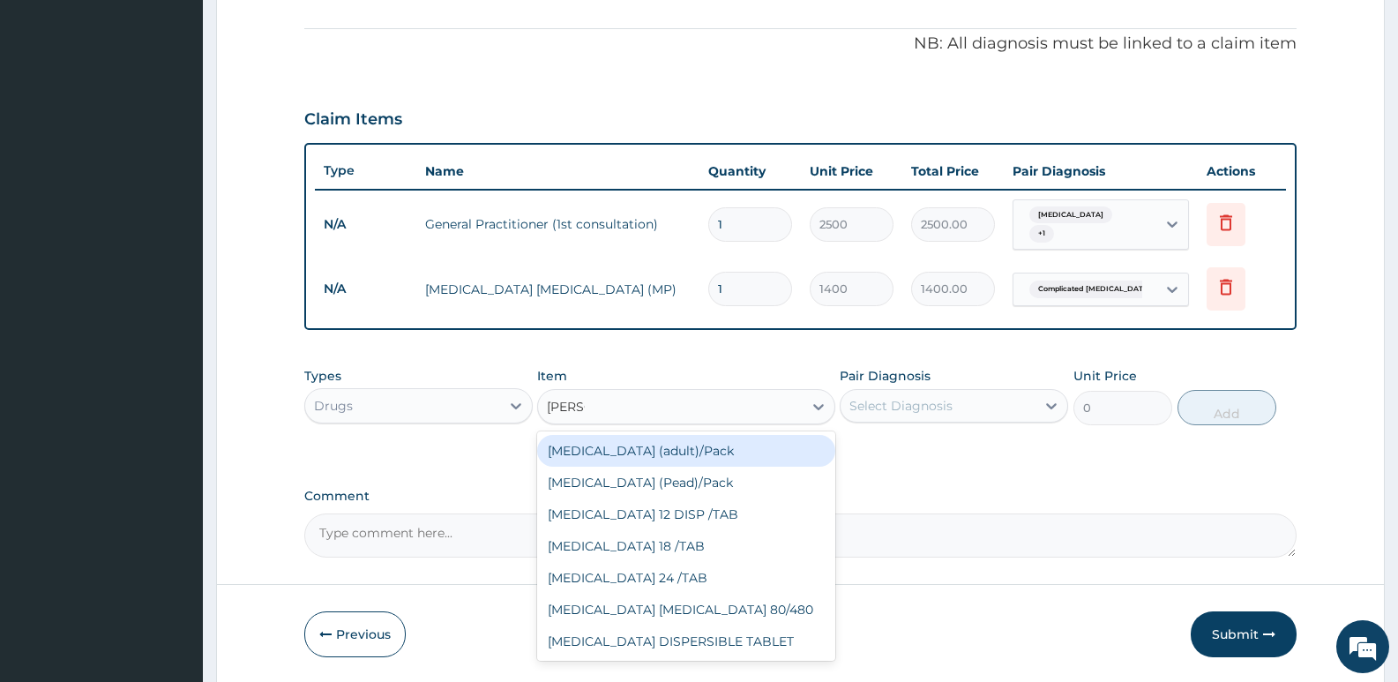
type input "COART"
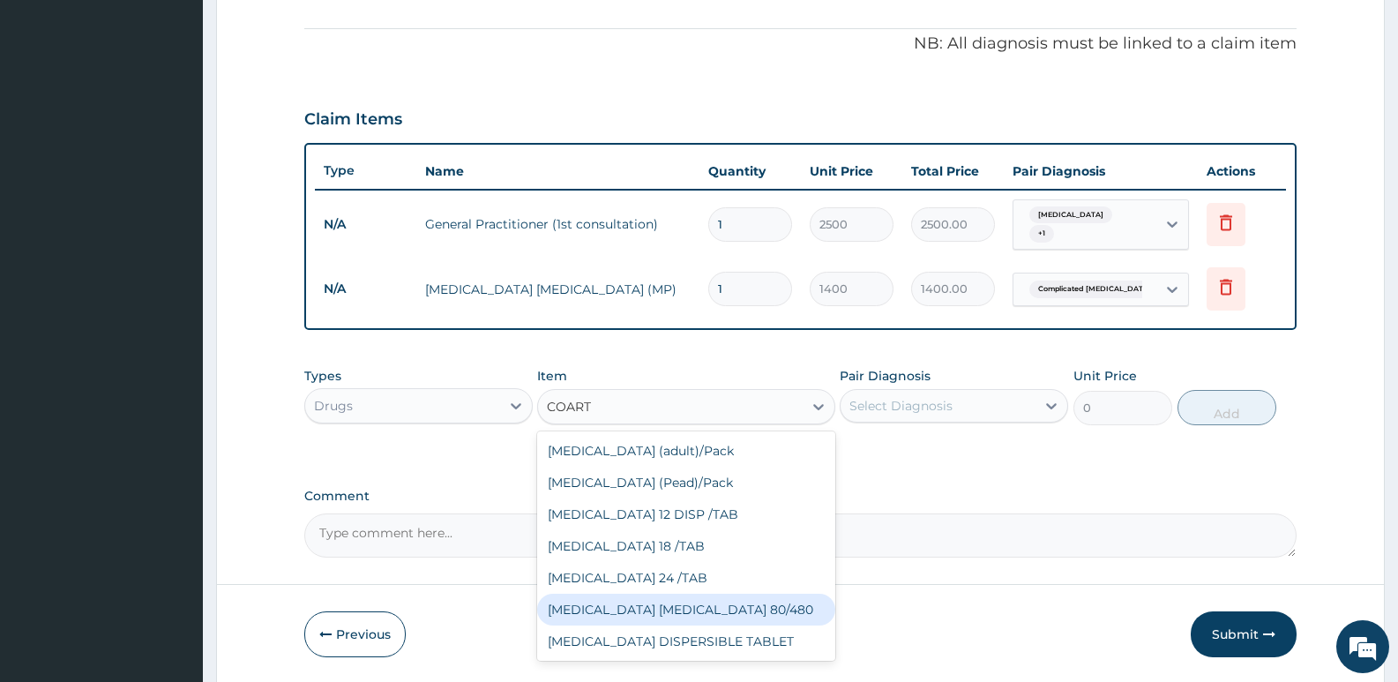
click at [623, 617] on div "COARTEM D TAB 80/480" at bounding box center [685, 609] width 297 height 32
type input "2080"
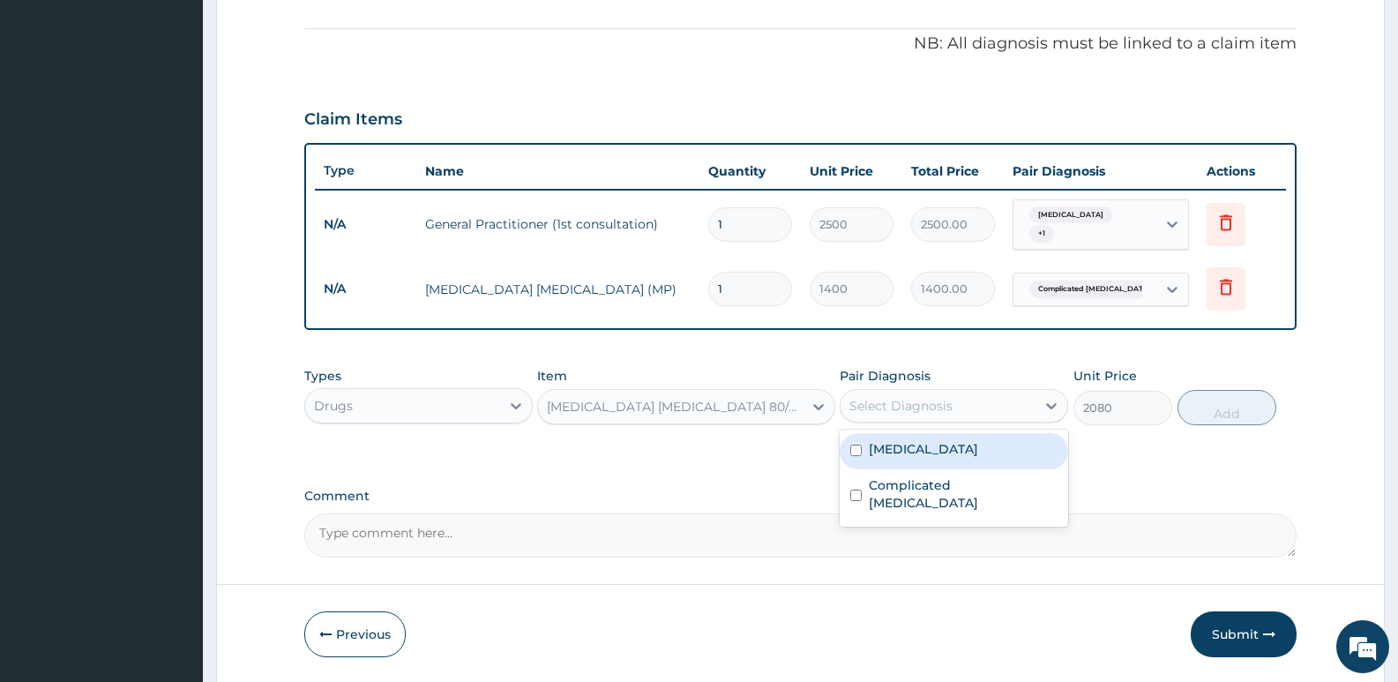
drag, startPoint x: 901, startPoint y: 400, endPoint x: 896, endPoint y: 436, distance: 36.5
click at [902, 400] on div "Select Diagnosis" at bounding box center [900, 406] width 103 height 18
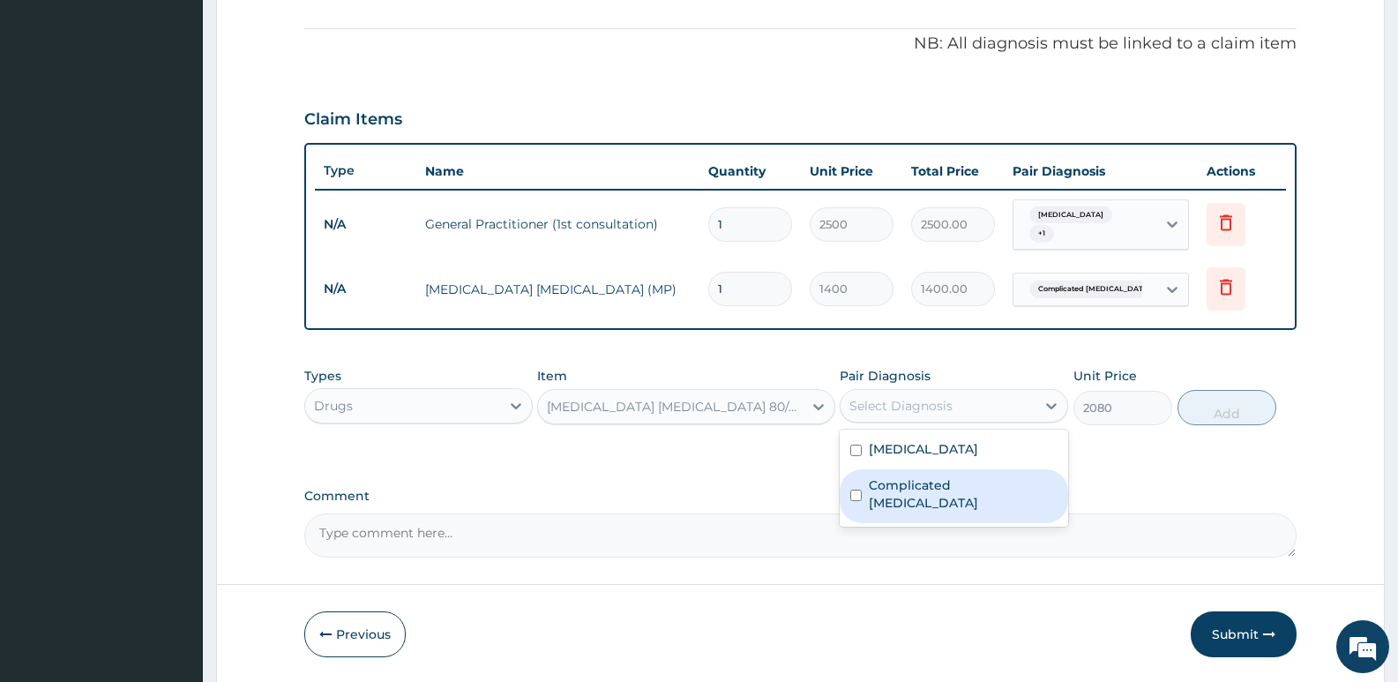
click at [853, 489] on input "checkbox" at bounding box center [855, 494] width 11 height 11
checkbox input "true"
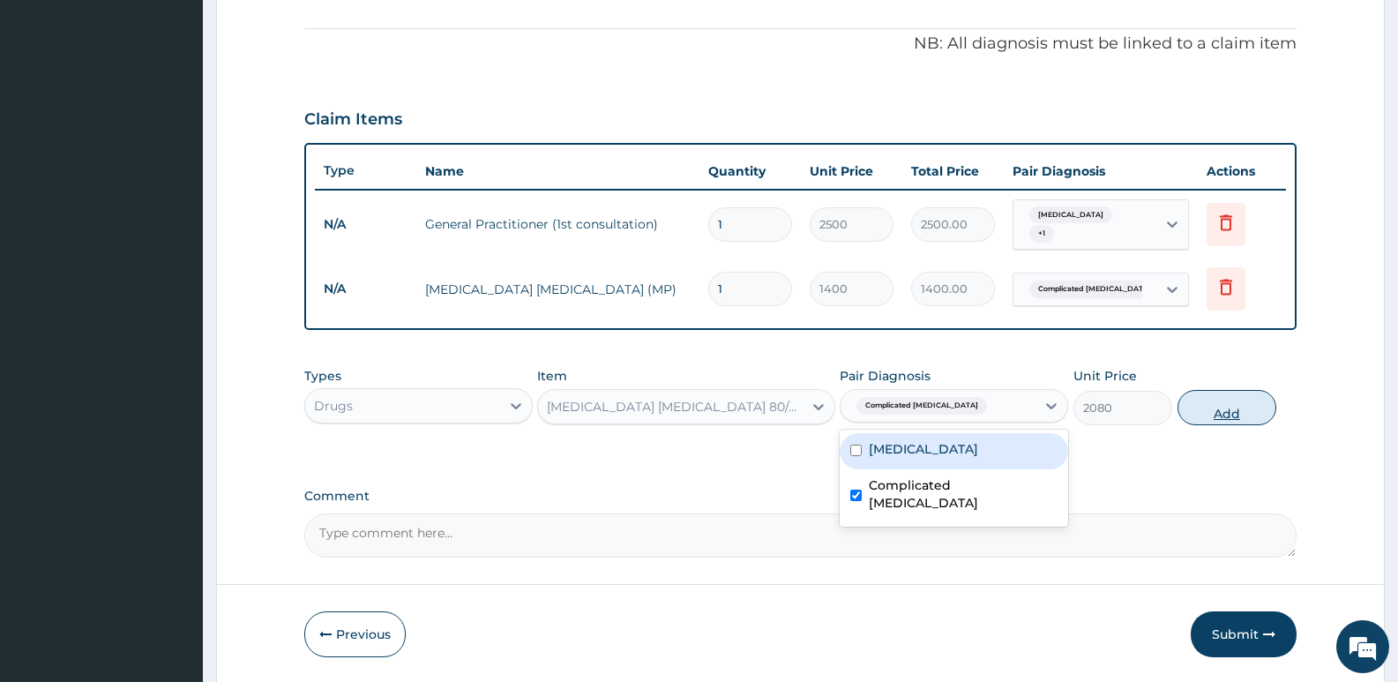
click at [1219, 405] on button "Add" at bounding box center [1226, 407] width 99 height 35
type input "0"
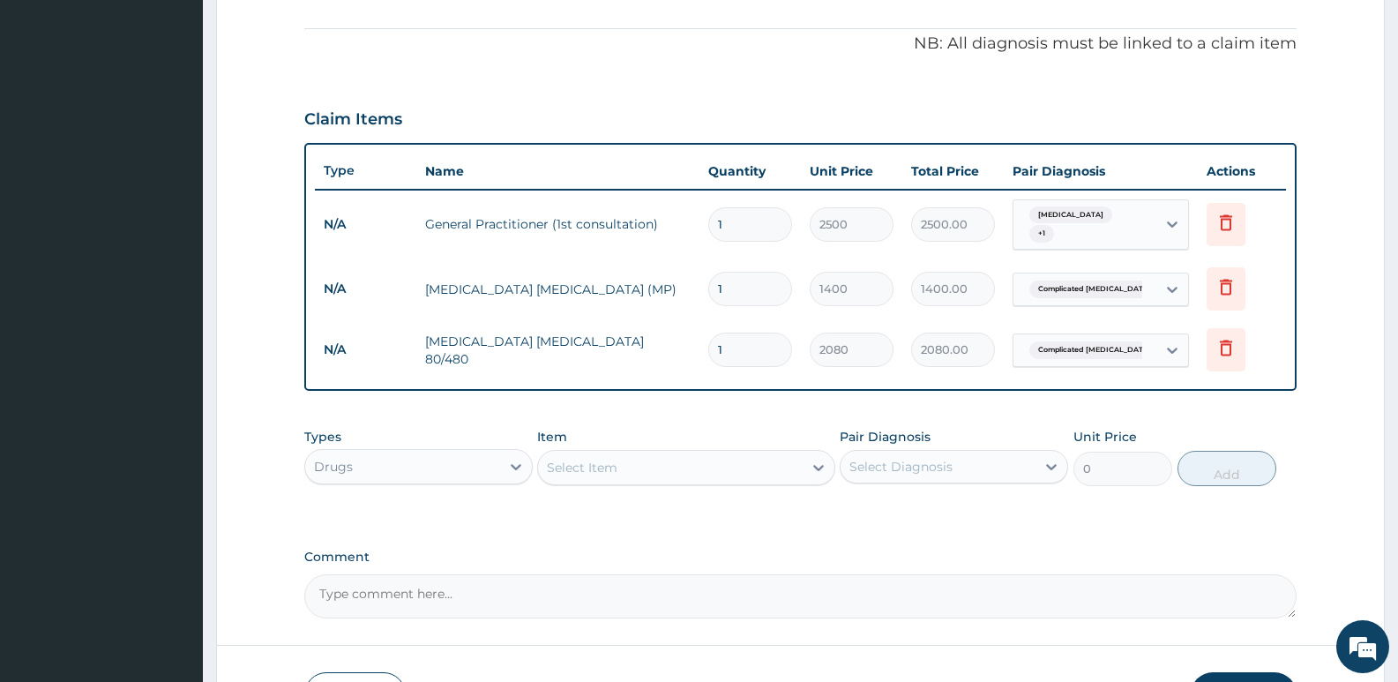
click at [572, 472] on div "Select Item" at bounding box center [582, 468] width 71 height 18
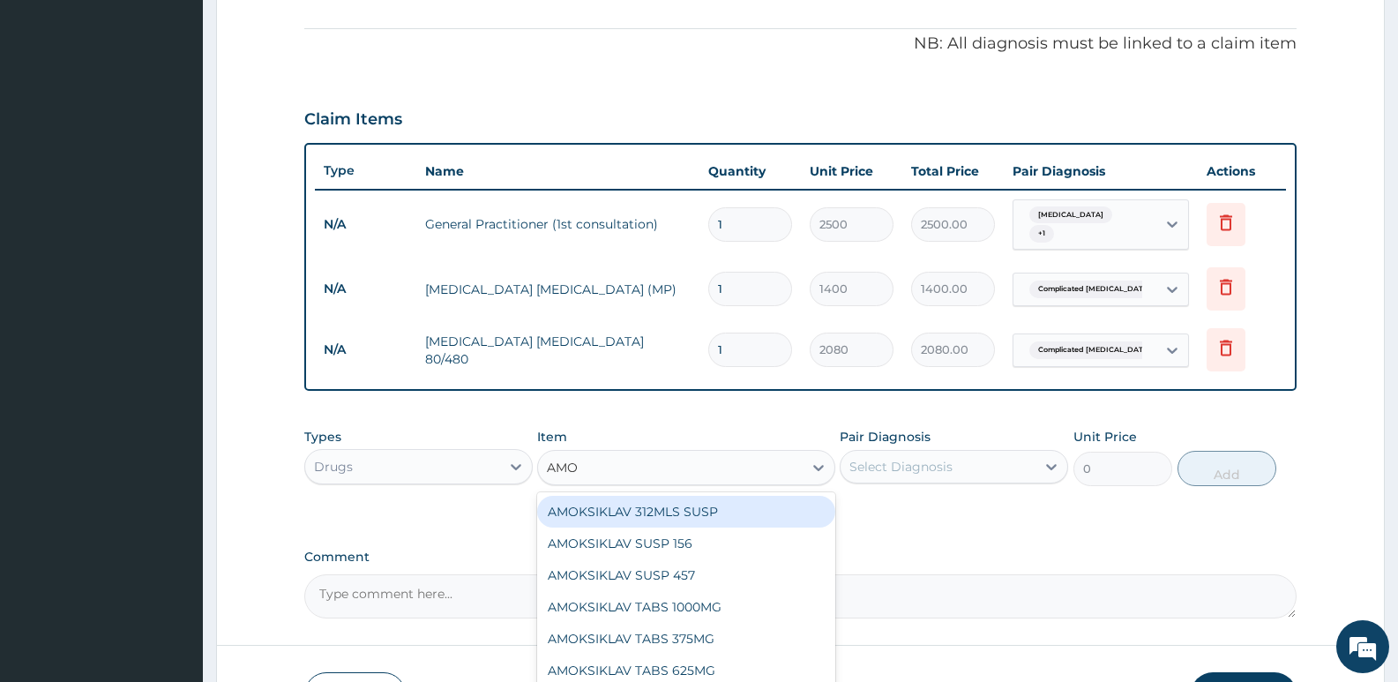
type input "AMOX"
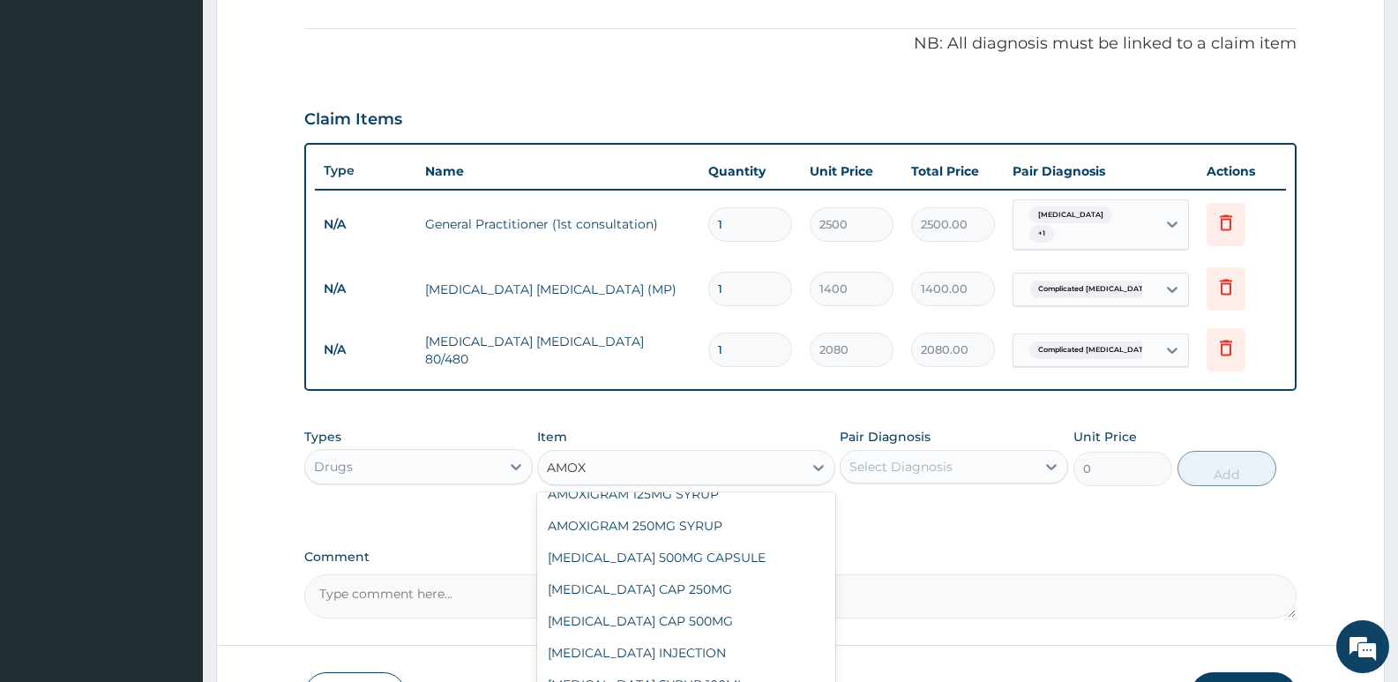
scroll to position [200, 0]
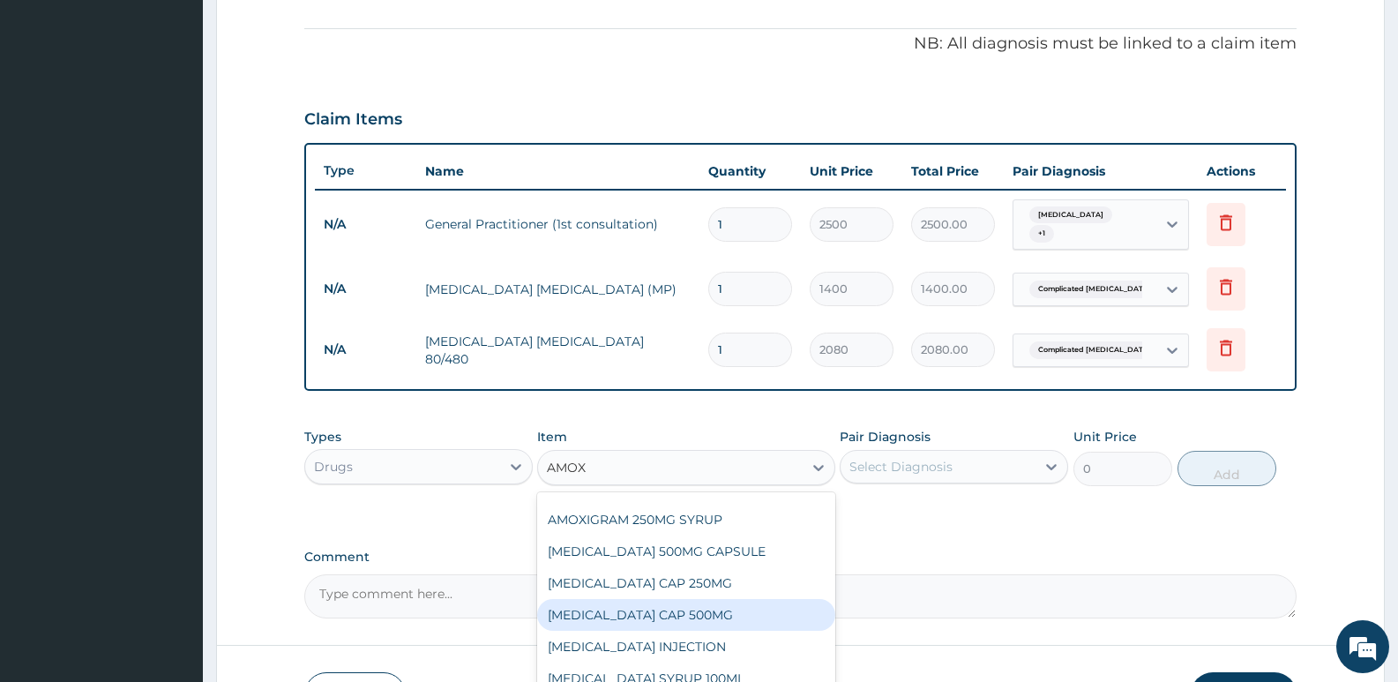
click at [631, 599] on div "AMOXIL CAP 500MG" at bounding box center [685, 615] width 297 height 32
type input "151.2"
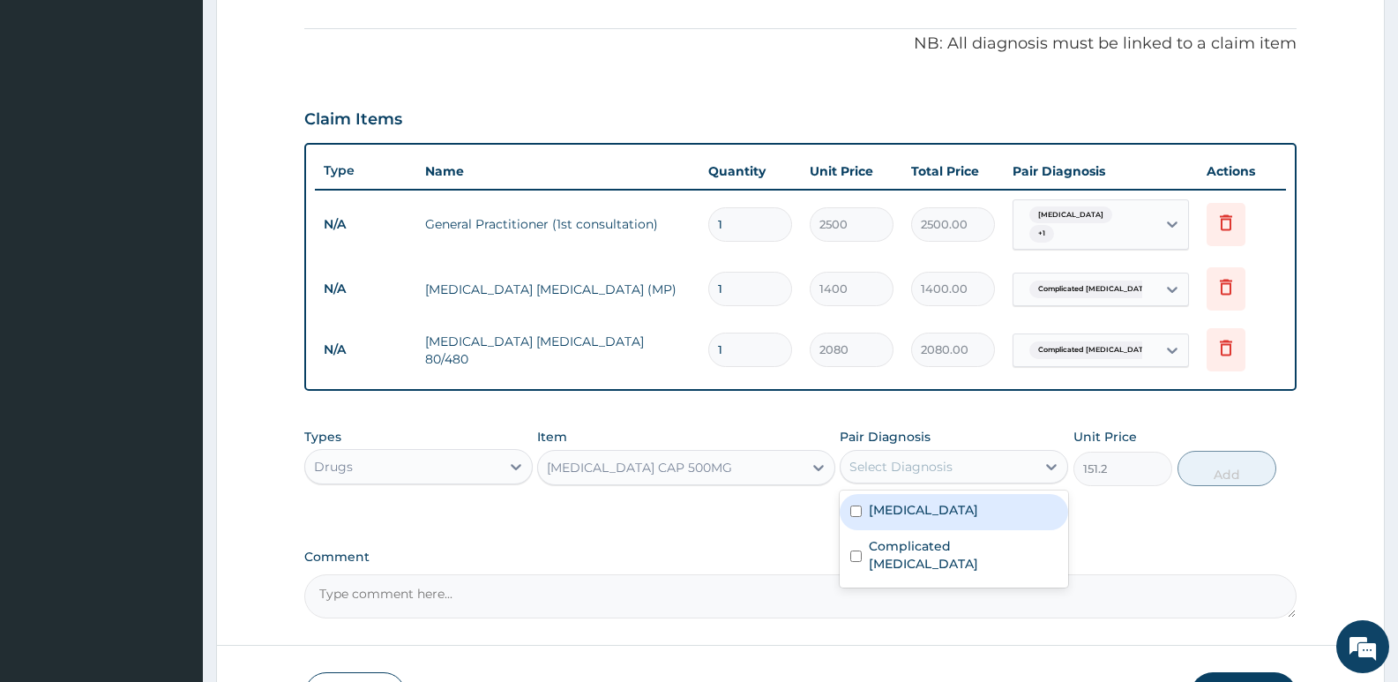
click at [873, 463] on div "Select Diagnosis" at bounding box center [900, 467] width 103 height 18
click at [854, 517] on div "Salmonella gastroenteritis" at bounding box center [953, 512] width 228 height 36
checkbox input "true"
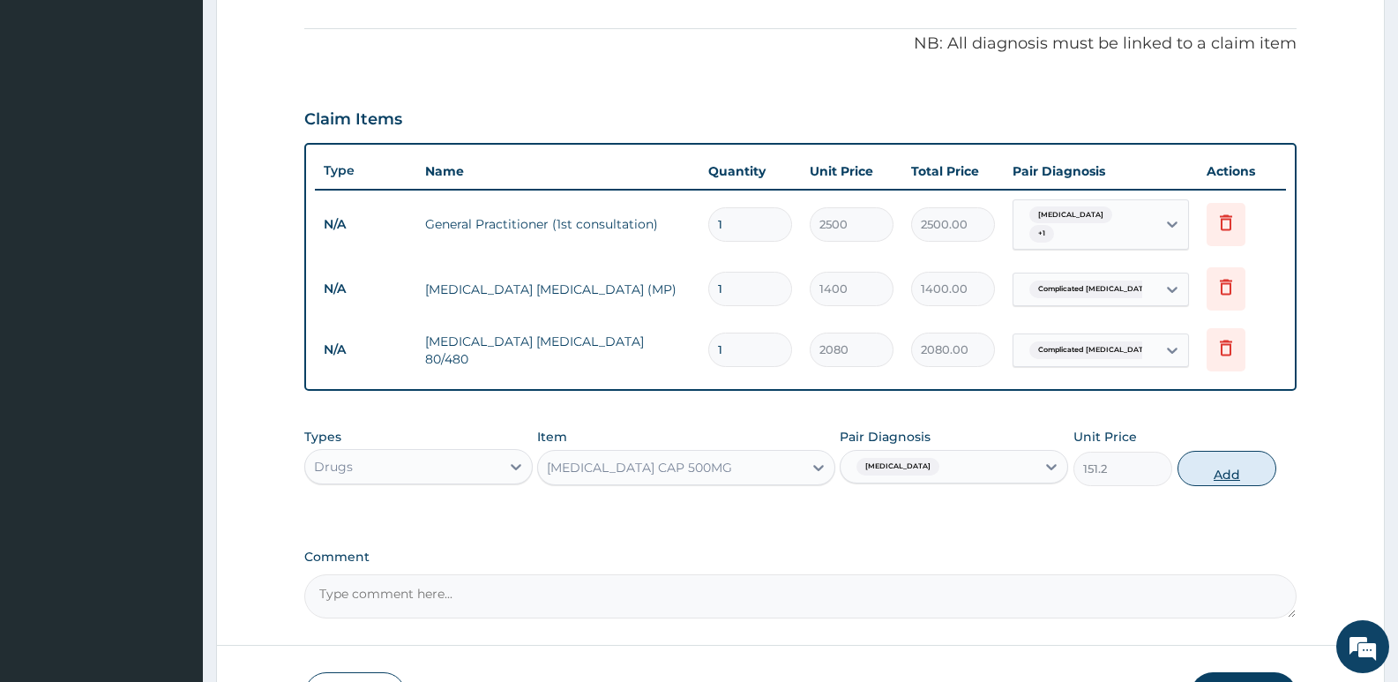
click at [1223, 454] on button "Add" at bounding box center [1226, 468] width 99 height 35
type input "0"
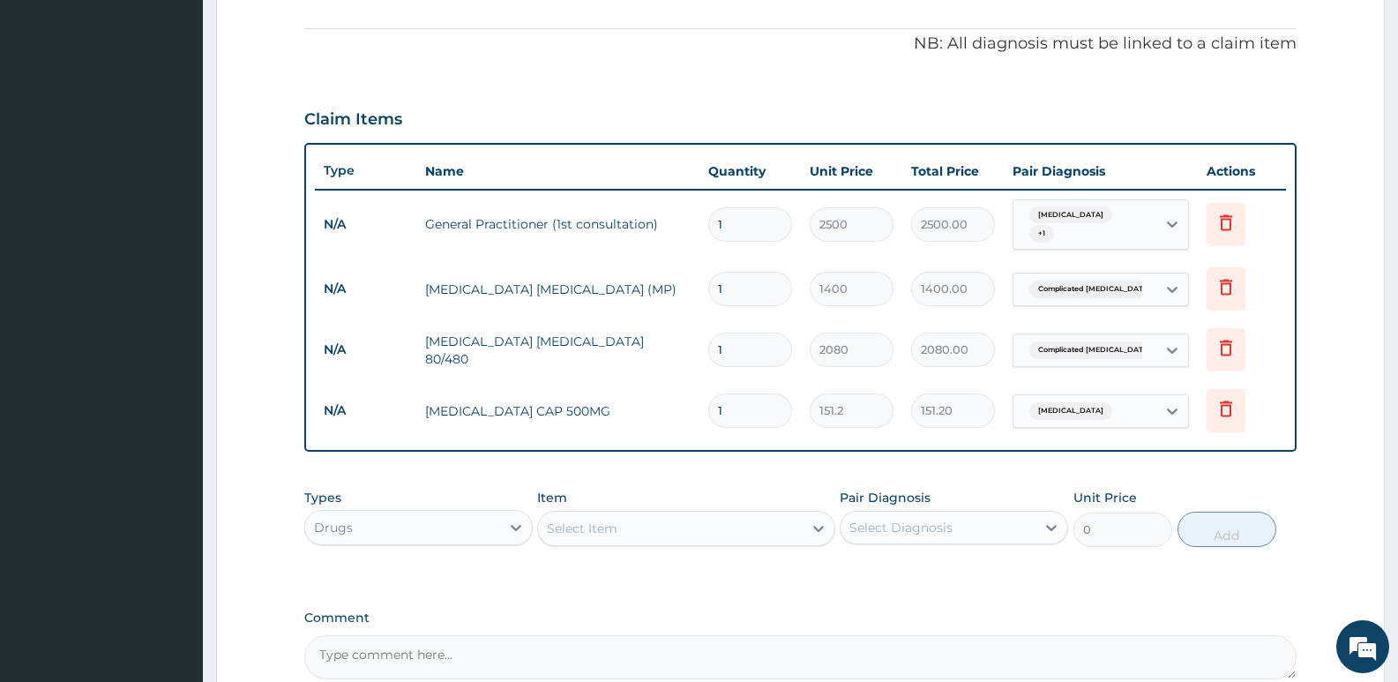
type input "10"
type input "1512.00"
type input "10"
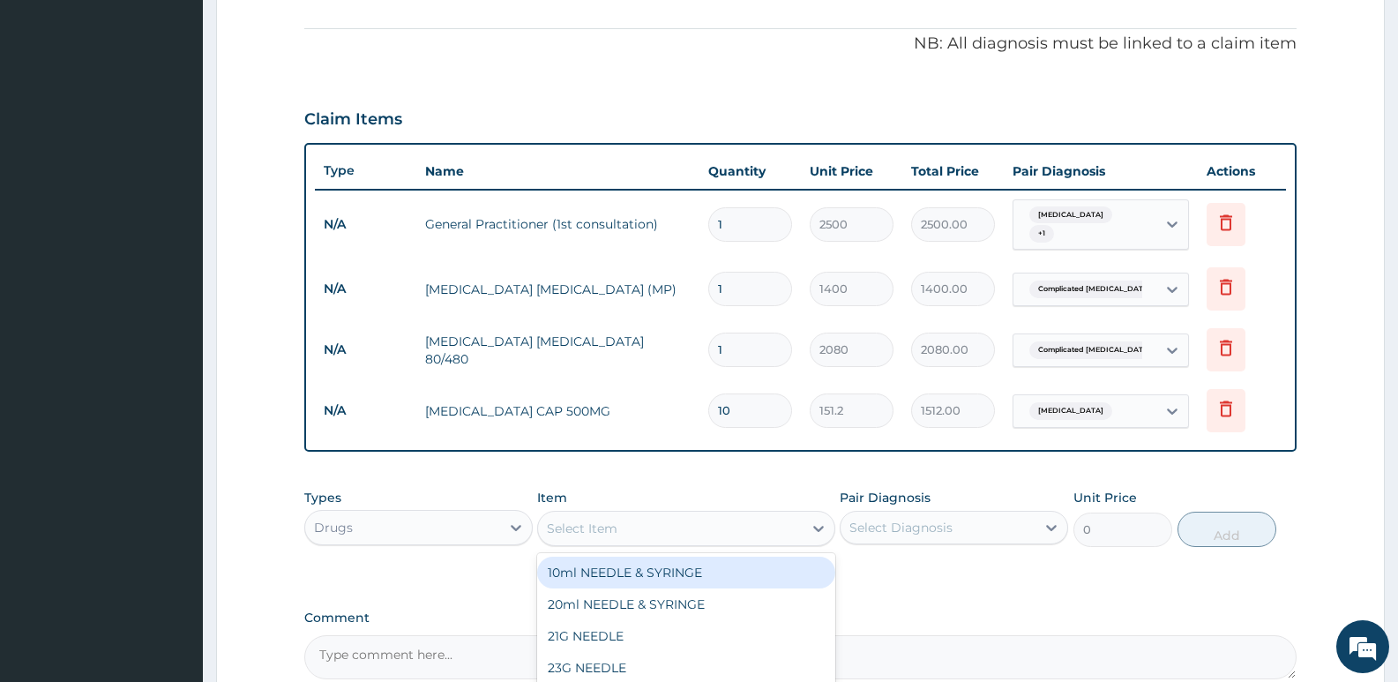
click at [627, 519] on div "Select Item" at bounding box center [670, 528] width 264 height 28
type input "ARTE"
click at [631, 565] on div "ARTEMETER INJECTION 80MG" at bounding box center [685, 572] width 297 height 32
type input "504"
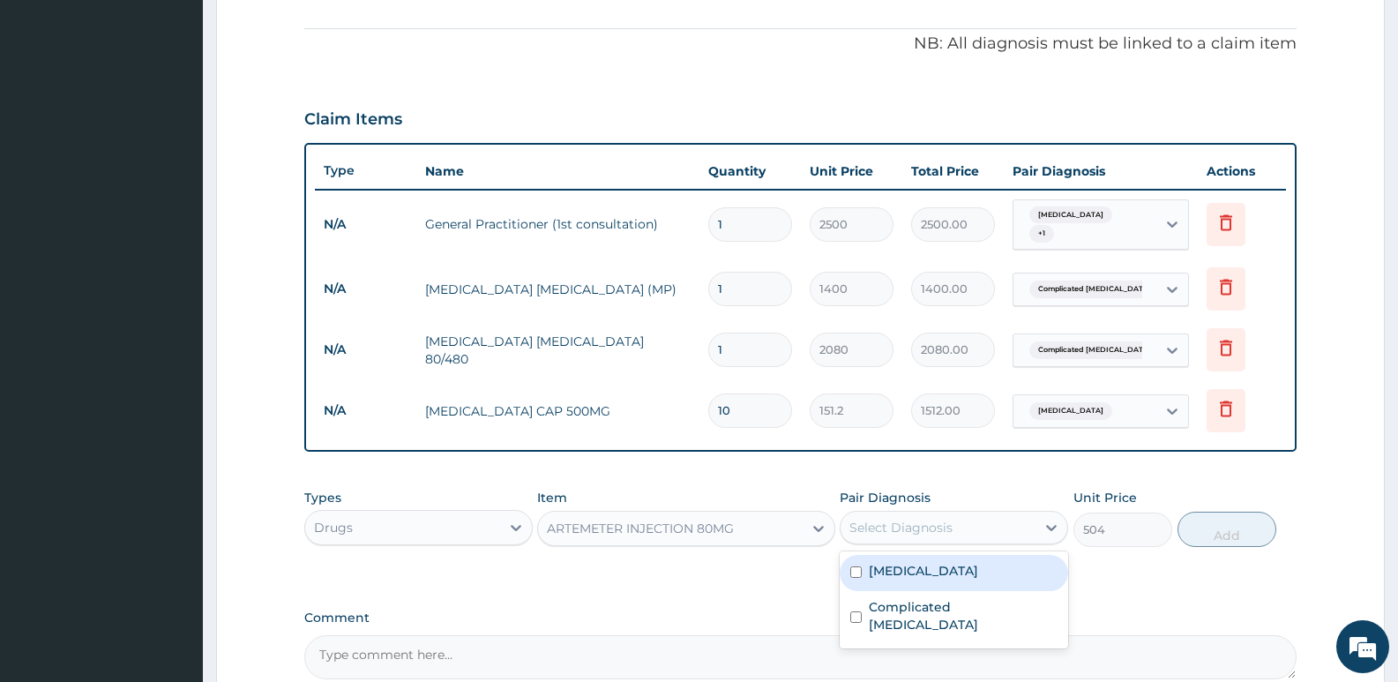
click at [897, 525] on div "Select Diagnosis" at bounding box center [900, 527] width 103 height 18
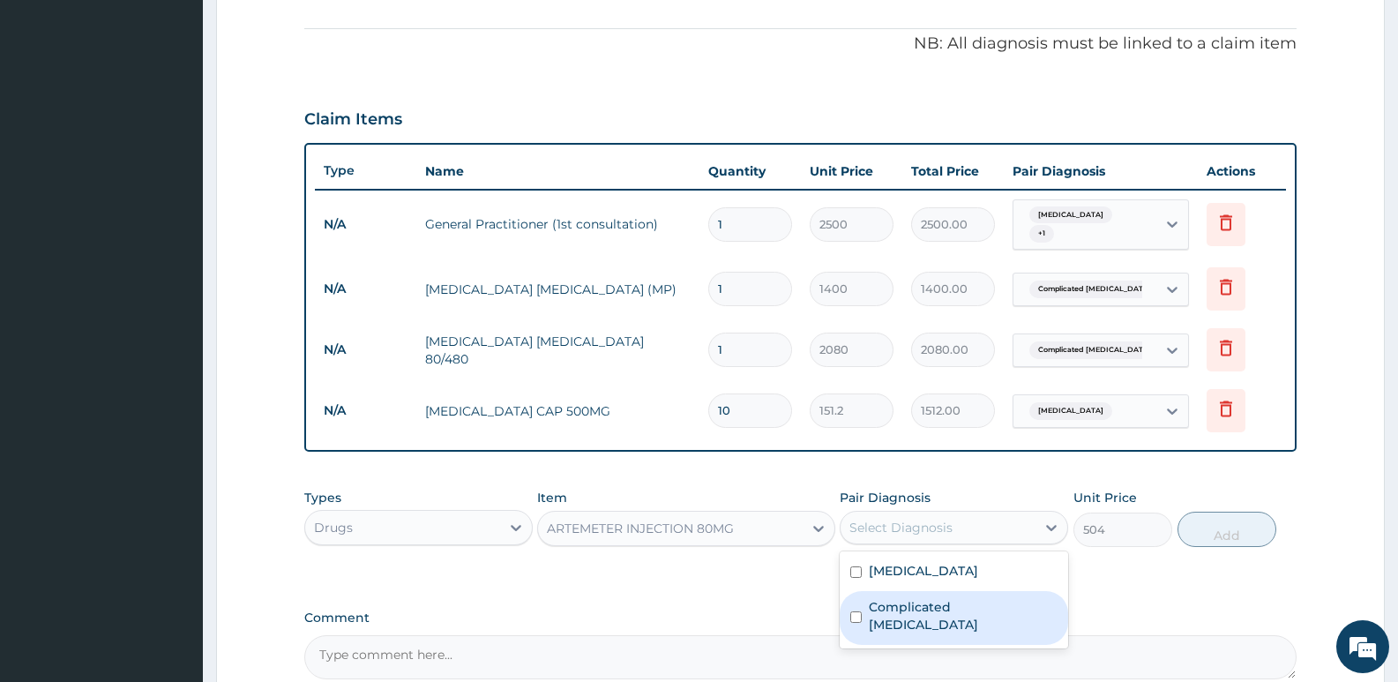
click at [857, 611] on input "checkbox" at bounding box center [855, 616] width 11 height 11
checkbox input "true"
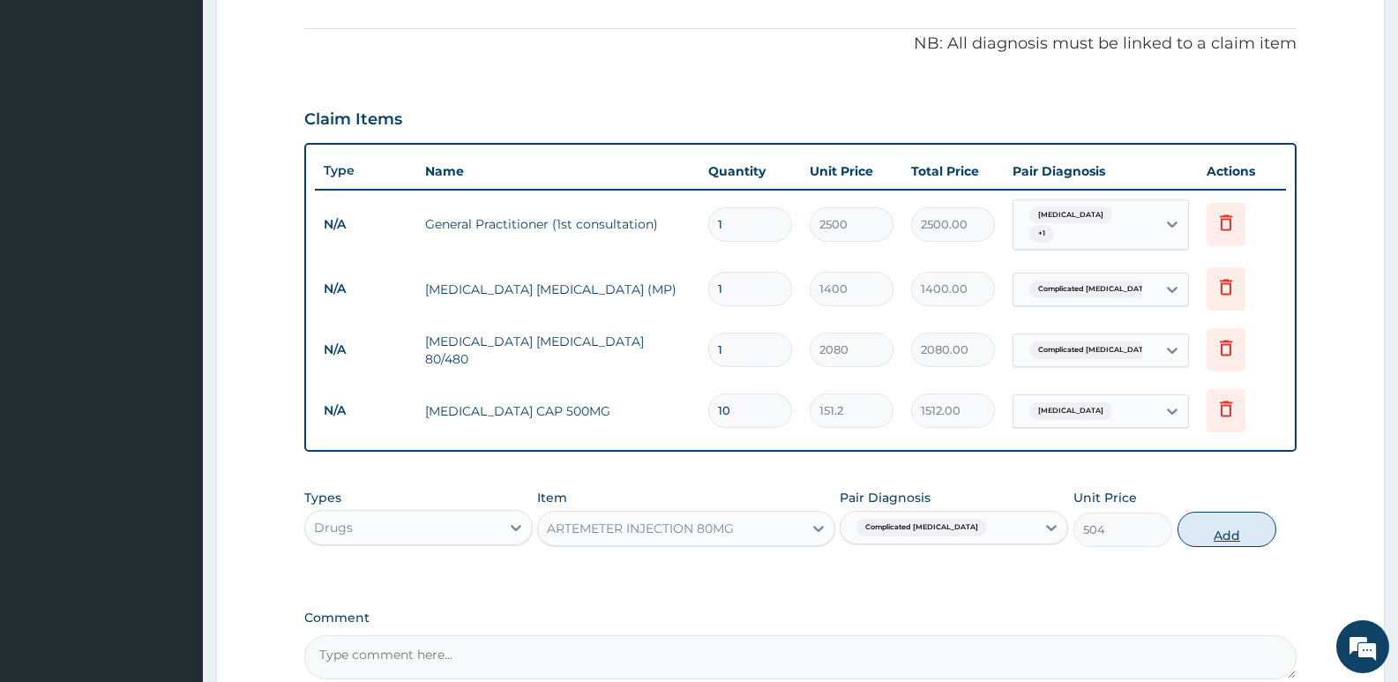
click at [1197, 537] on button "Add" at bounding box center [1226, 528] width 99 height 35
type input "0"
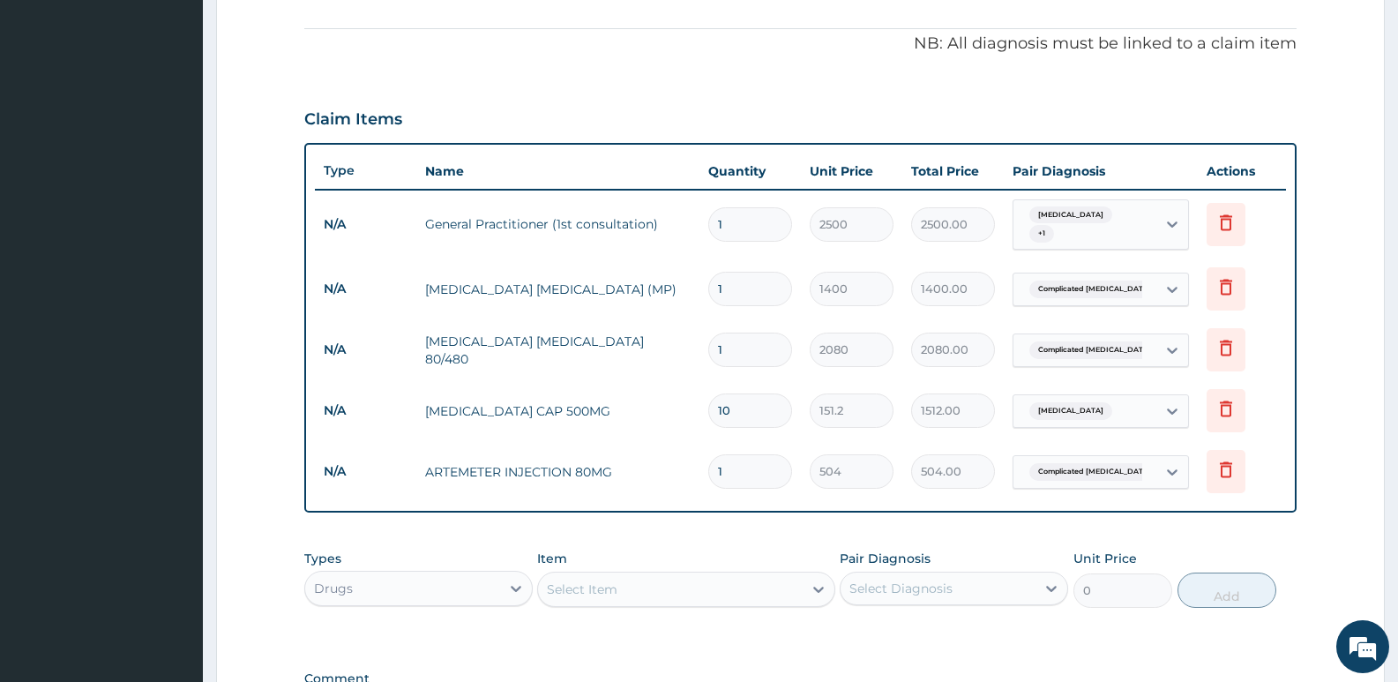
type input "0.00"
type input "4"
type input "2016.00"
type input "4"
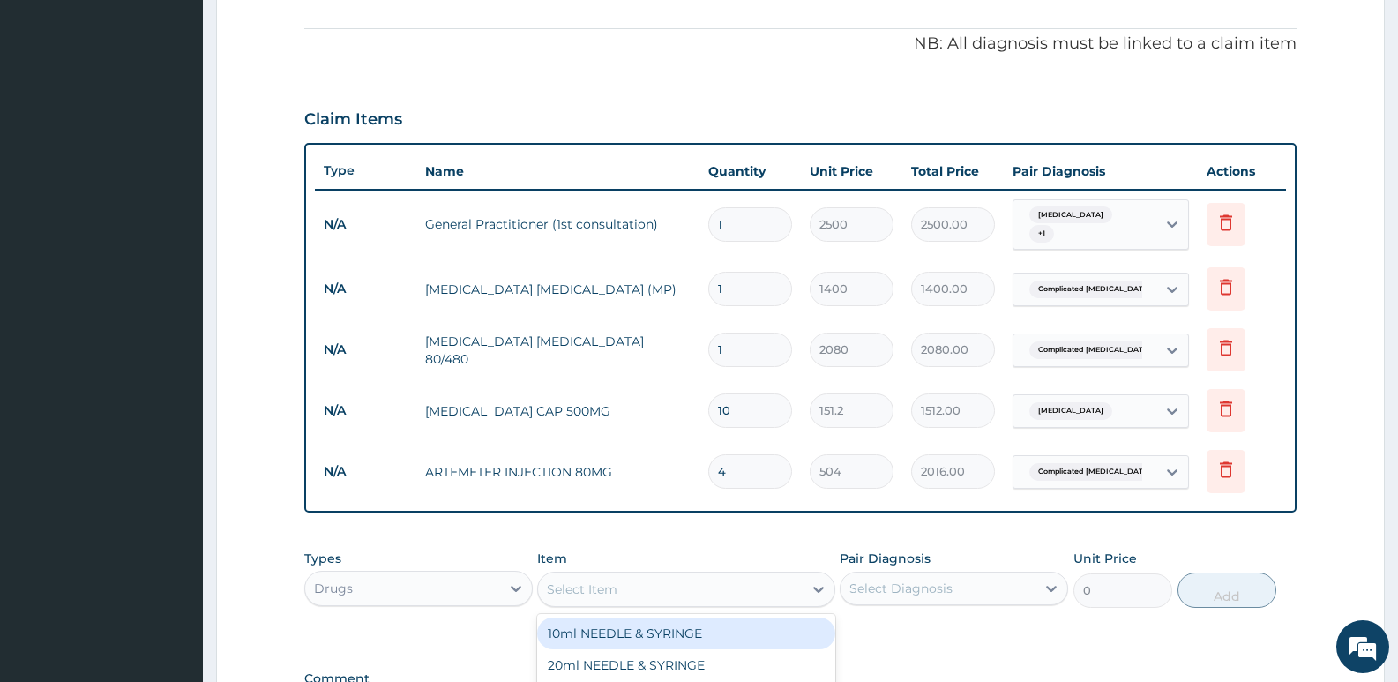
click at [597, 582] on div "Select Item" at bounding box center [582, 589] width 71 height 18
type input "PARACET"
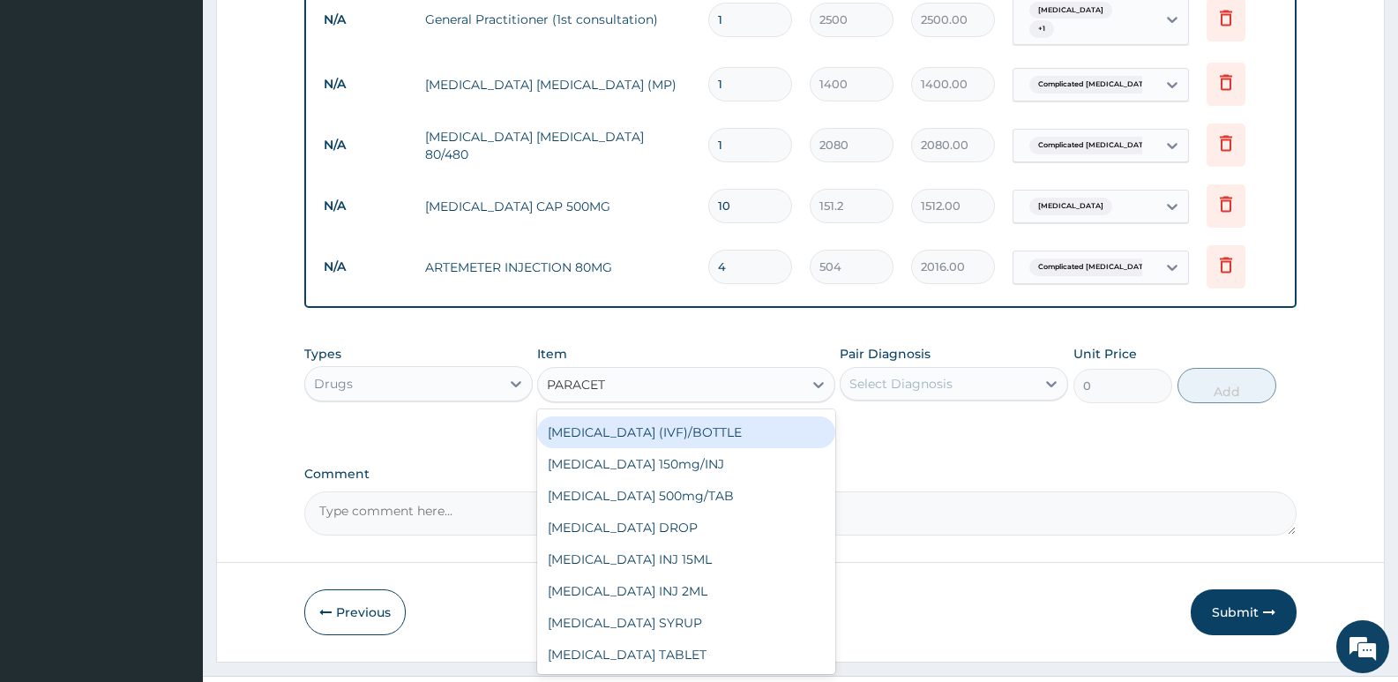
scroll to position [719, 0]
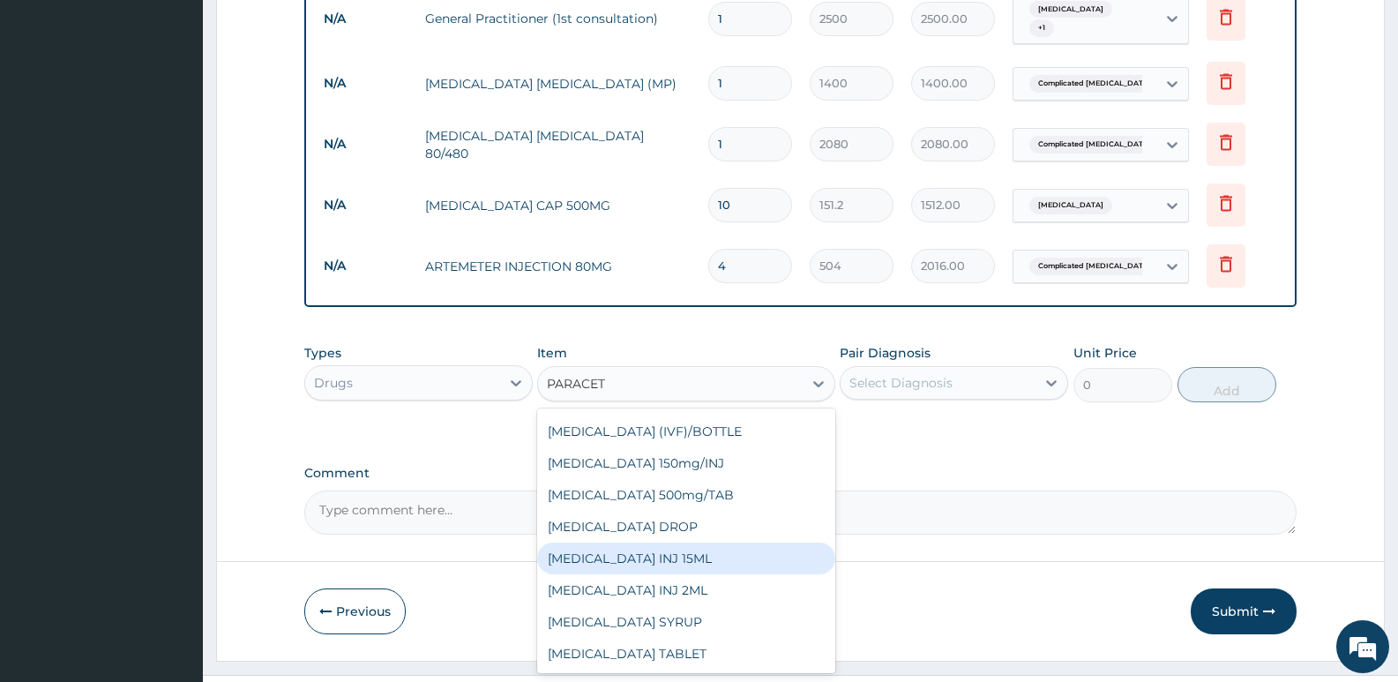
click at [686, 559] on div "PARACETAMOL INJ 15ML" at bounding box center [685, 558] width 297 height 32
type input "441"
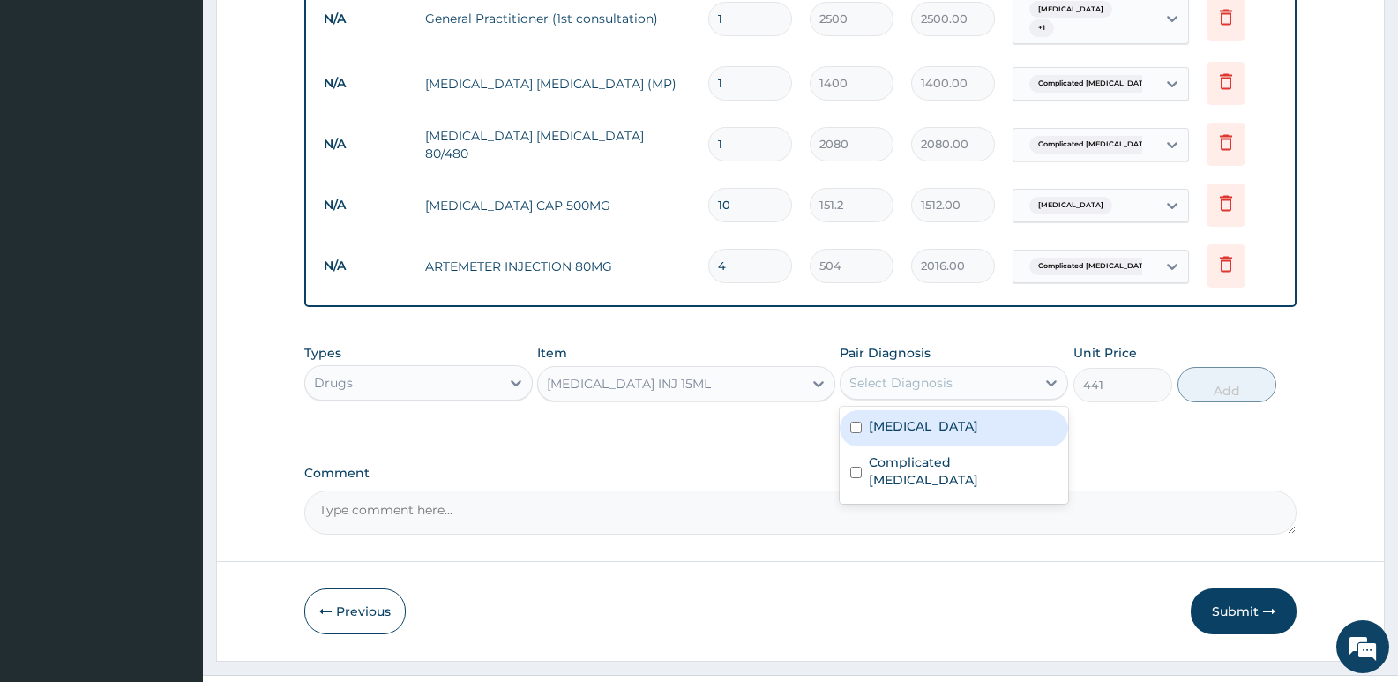
click at [888, 380] on div "Select Diagnosis" at bounding box center [900, 383] width 103 height 18
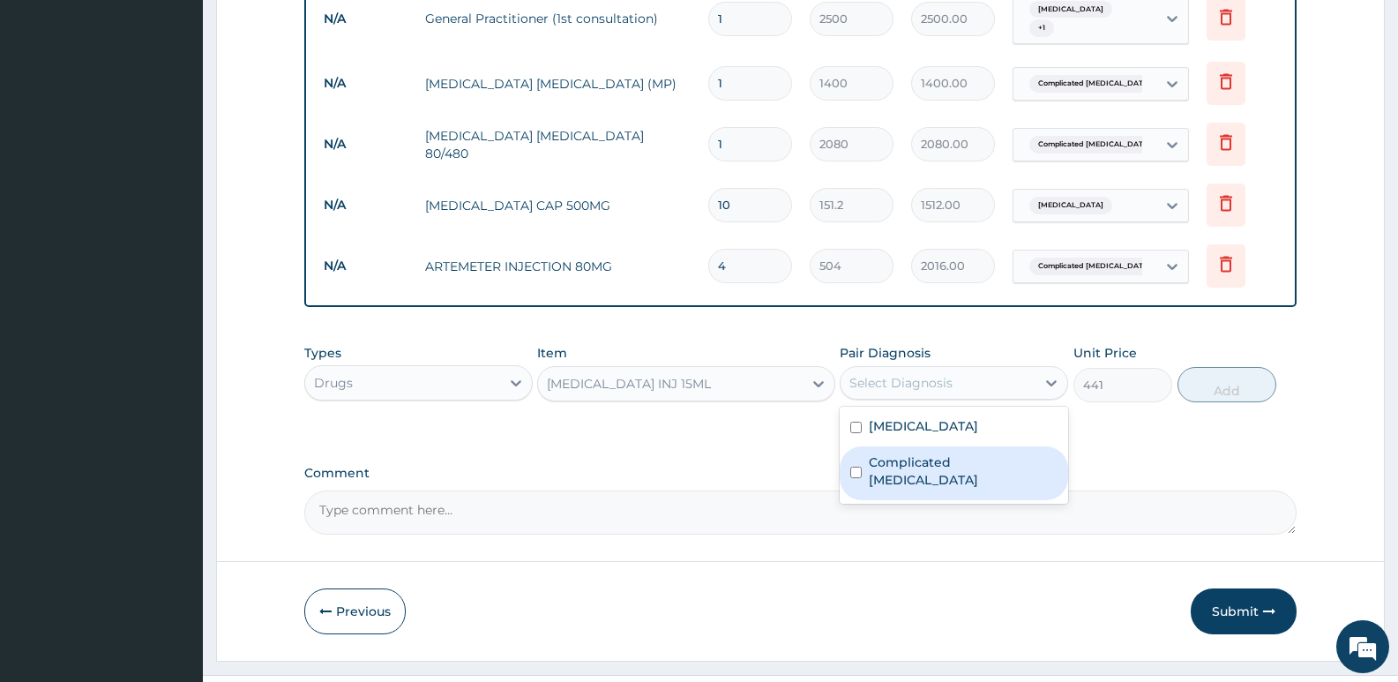
click at [851, 452] on div "Complicated malaria" at bounding box center [953, 473] width 228 height 54
checkbox input "true"
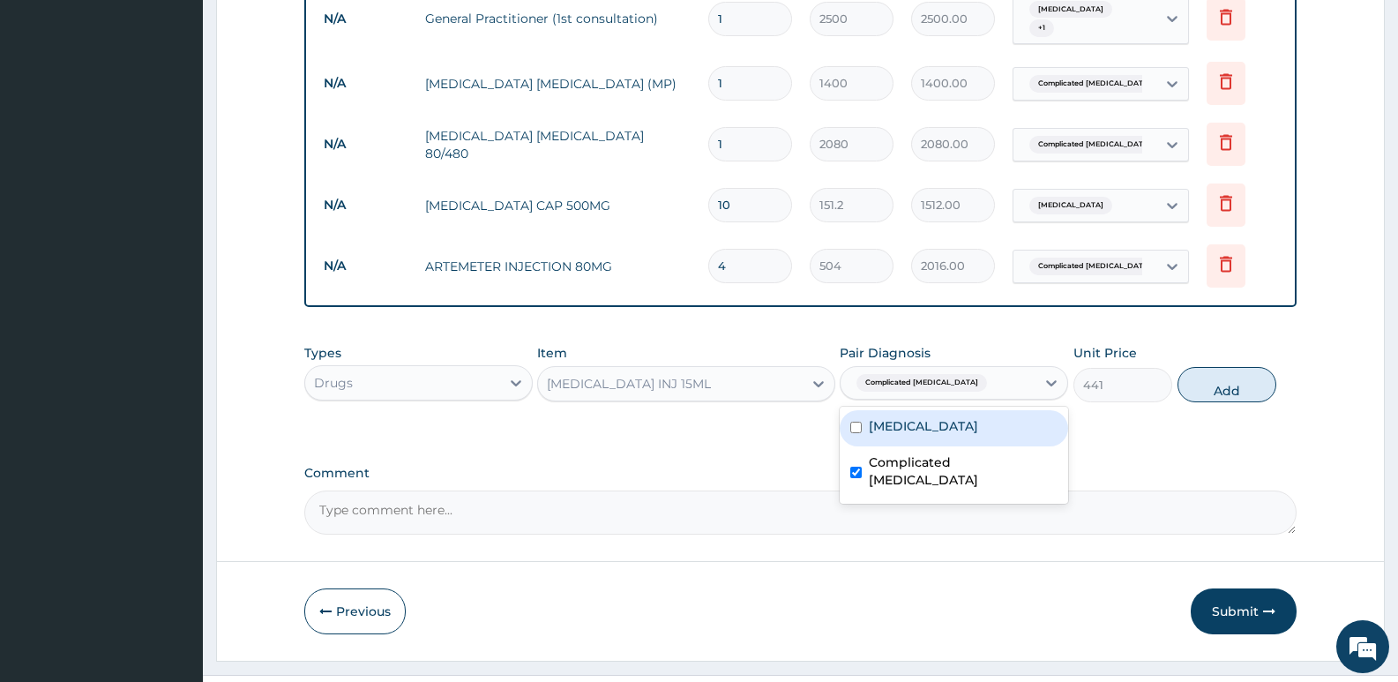
click at [1212, 382] on button "Add" at bounding box center [1226, 384] width 99 height 35
type input "0"
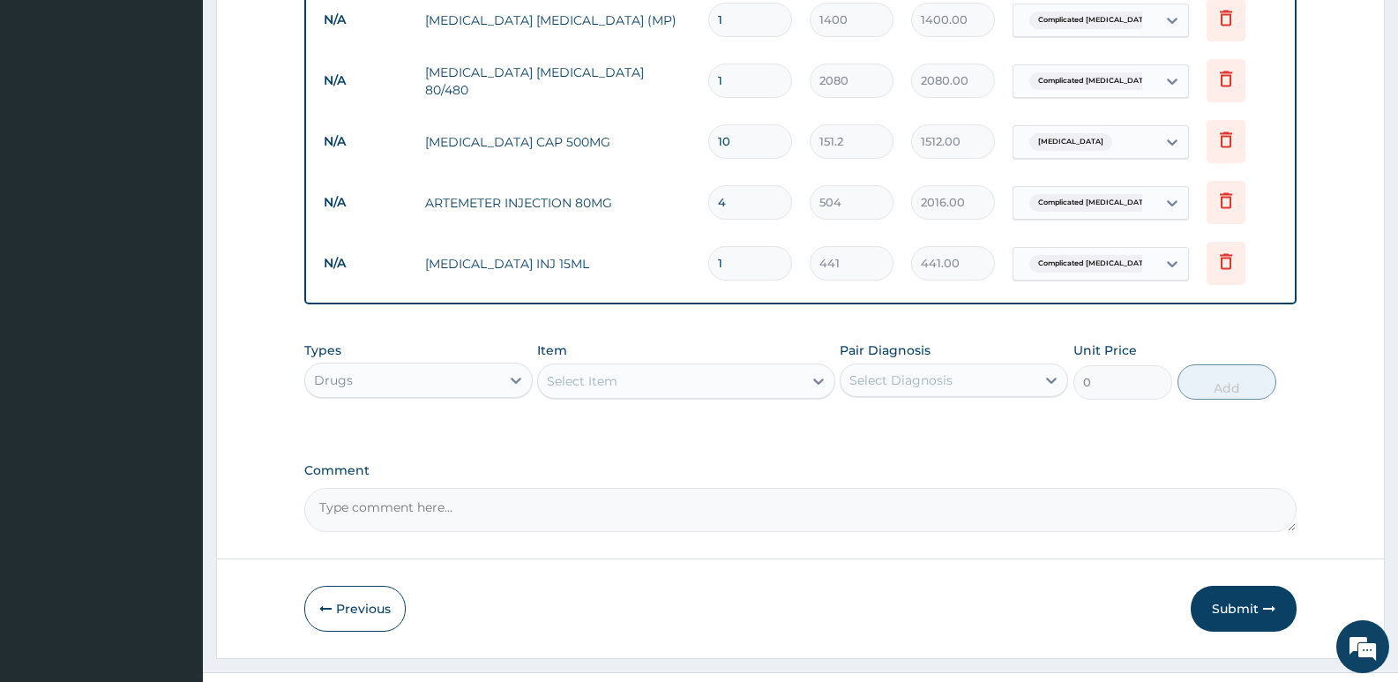
scroll to position [817, 0]
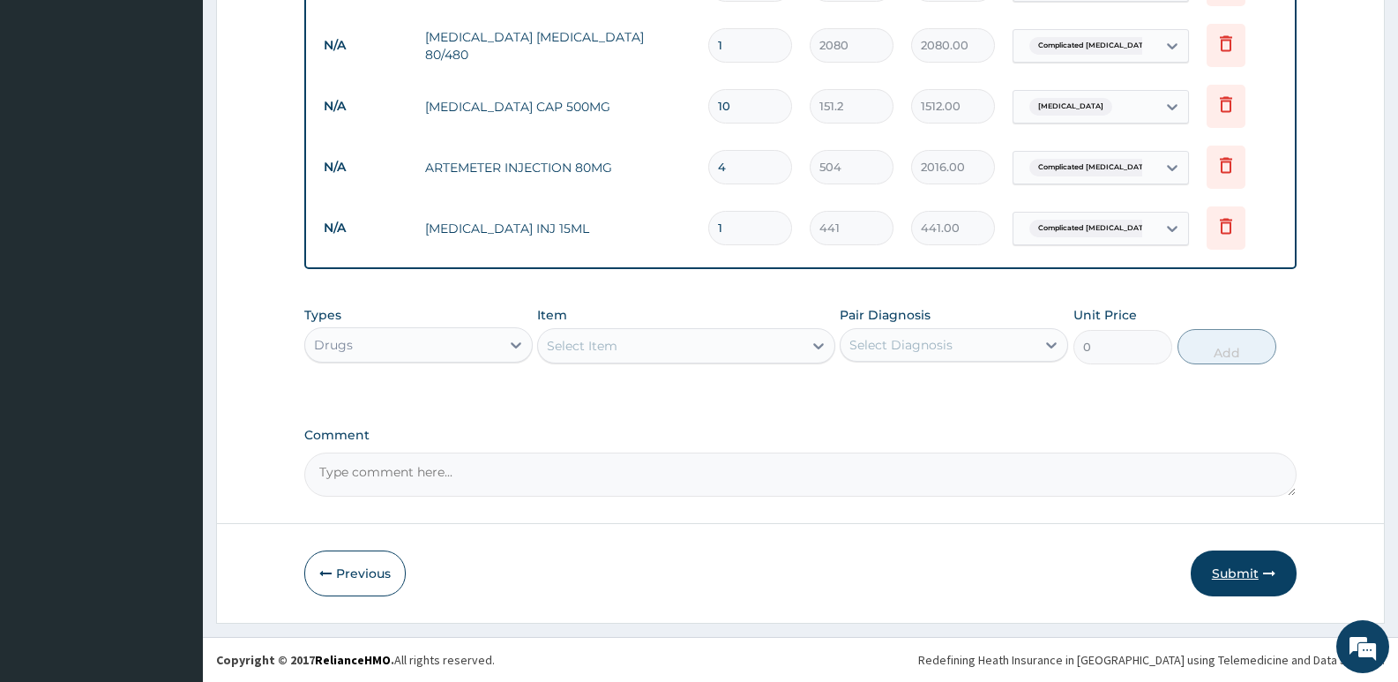
click at [1272, 569] on icon "button" at bounding box center [1269, 573] width 12 height 12
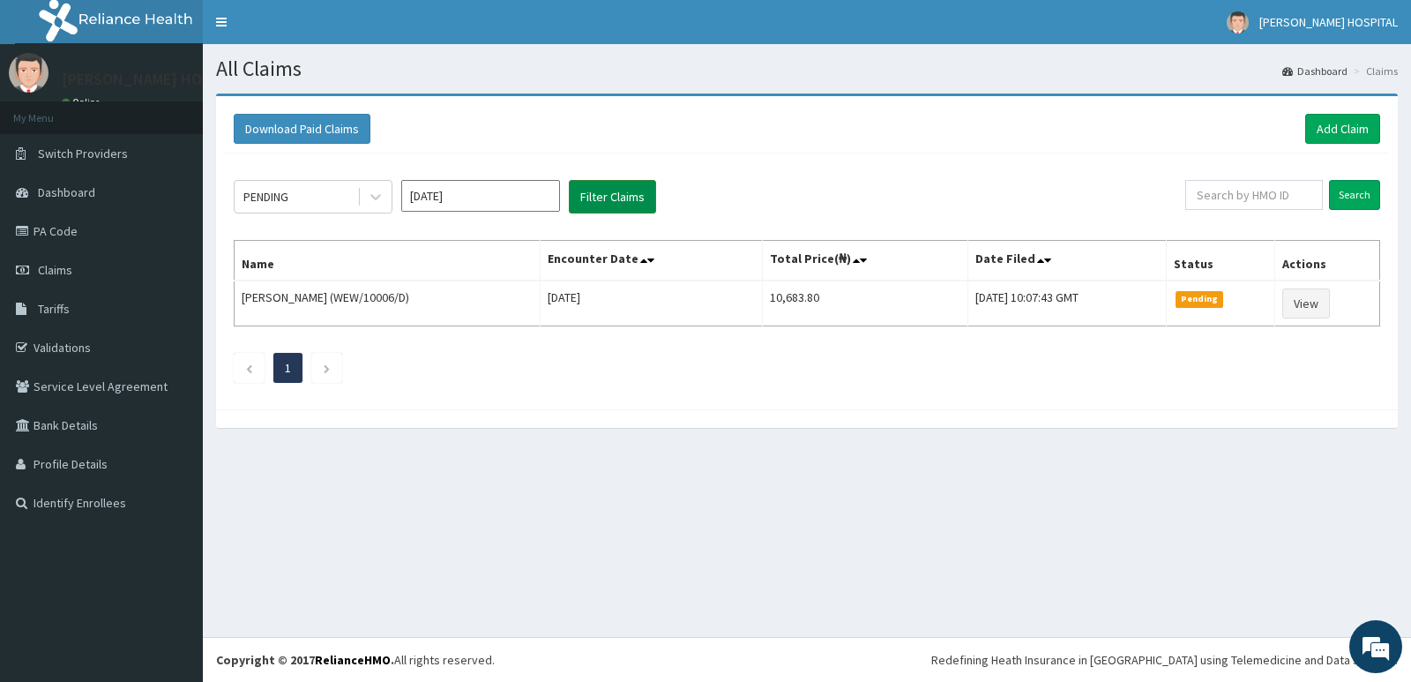
click at [600, 202] on button "Filter Claims" at bounding box center [612, 197] width 87 height 34
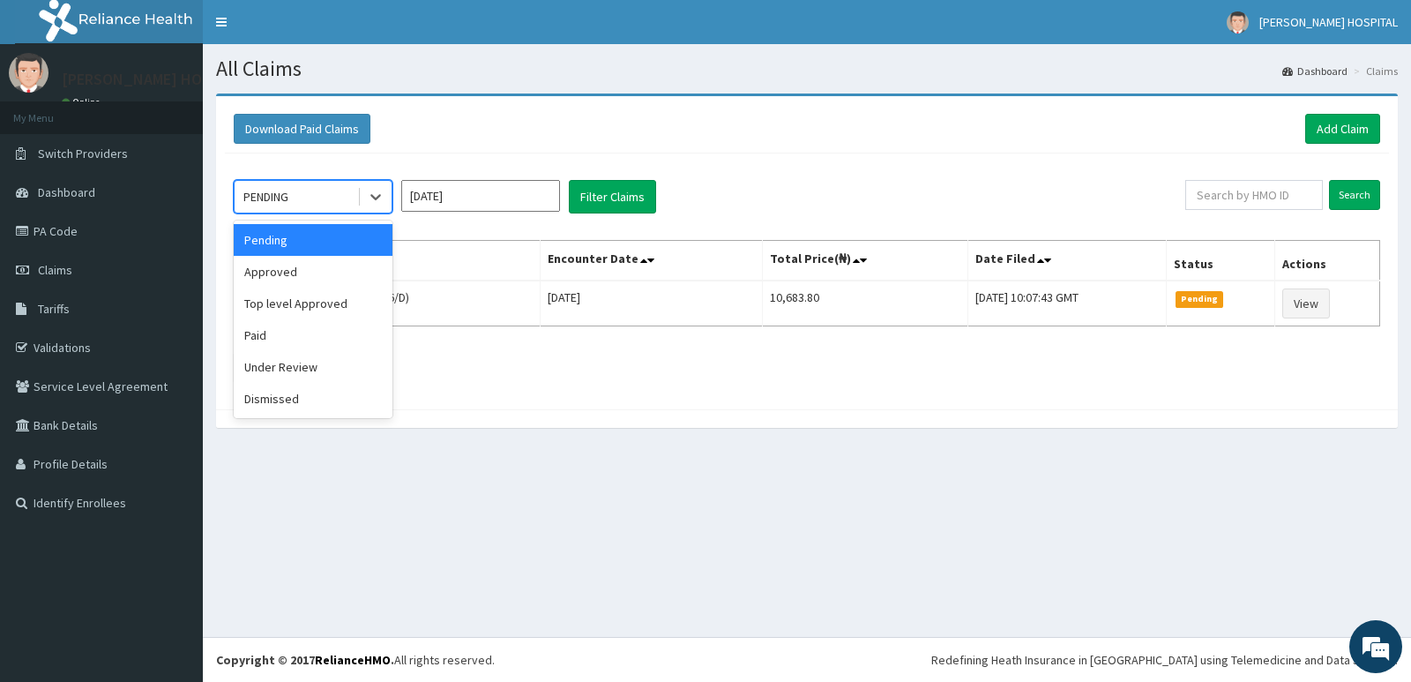
click at [324, 201] on div "PENDING" at bounding box center [296, 197] width 123 height 28
click at [286, 287] on div "Approved" at bounding box center [313, 272] width 159 height 32
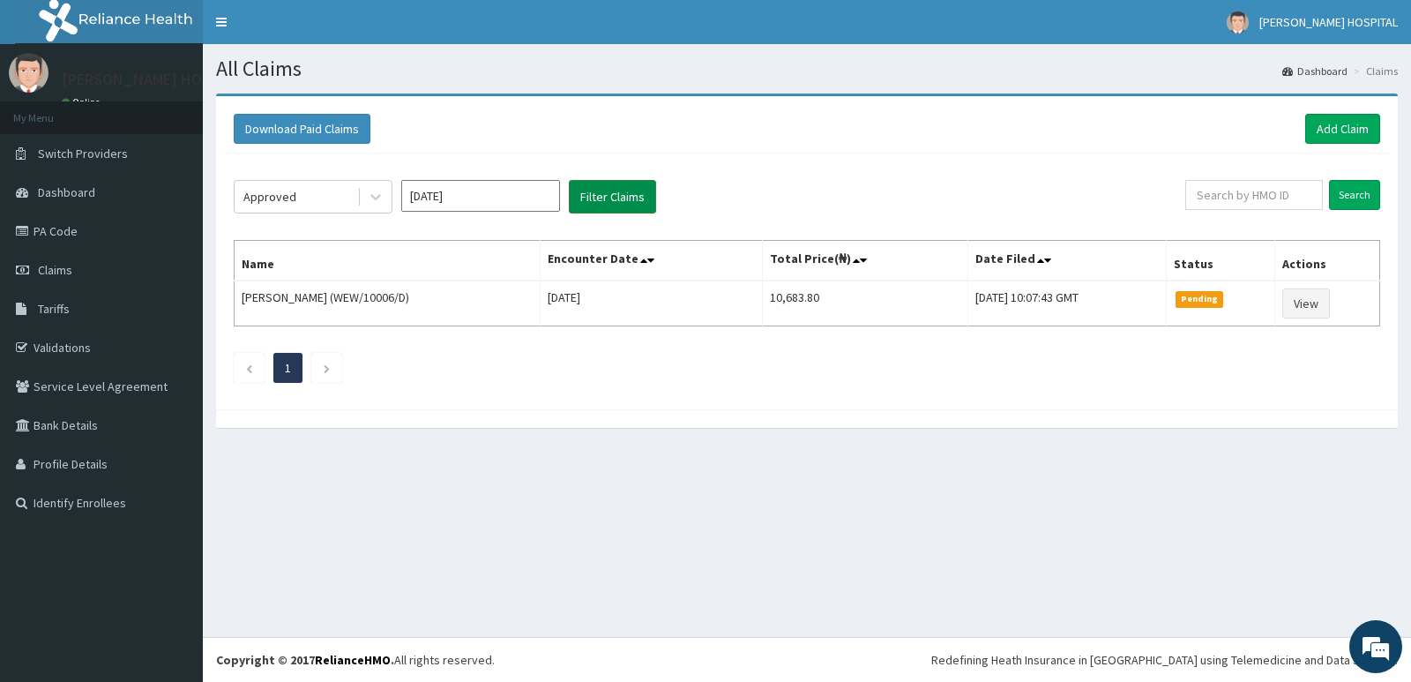
click at [594, 200] on button "Filter Claims" at bounding box center [612, 197] width 87 height 34
